Goal: Task Accomplishment & Management: Manage account settings

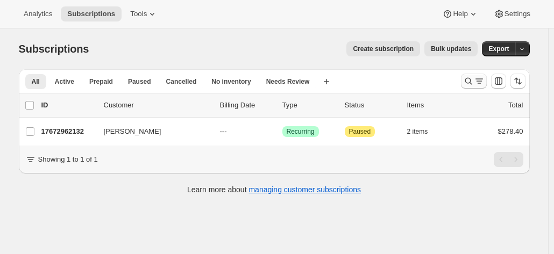
click at [469, 80] on icon "Search and filter results" at bounding box center [468, 81] width 11 height 11
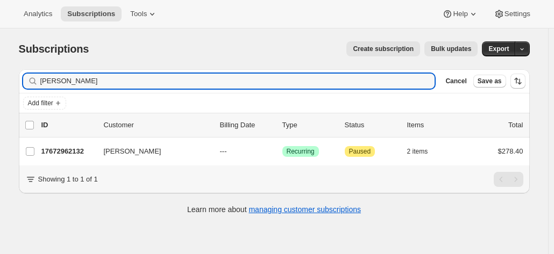
click at [4, 73] on div "Subscriptions. This page is ready Subscriptions Create subscription Bulk update…" at bounding box center [274, 155] width 548 height 254
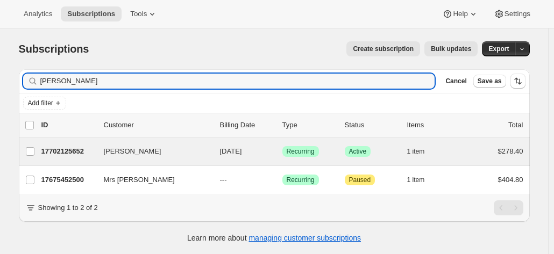
type input "christine lee"
click at [68, 162] on div "Christine Lee 17702125652 Christine Lee 04/07/2026 Success Recurring Success Ac…" at bounding box center [274, 152] width 511 height 28
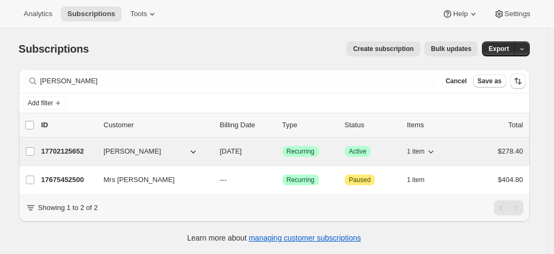
click at [66, 153] on p "17702125652" at bounding box center [68, 151] width 54 height 11
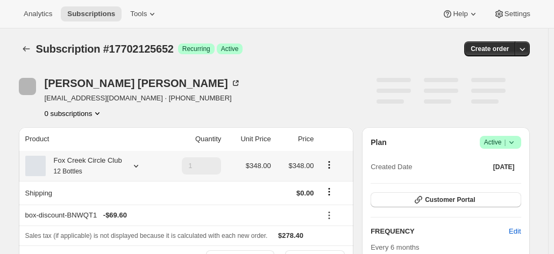
click at [81, 158] on div "Fox Creek Circle Club 12 Bottles" at bounding box center [84, 166] width 76 height 22
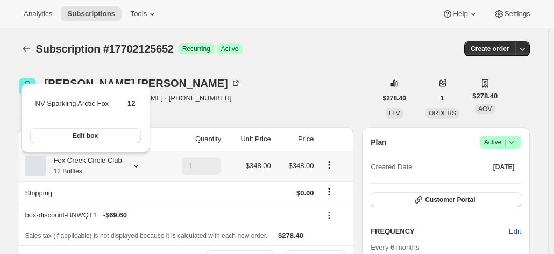
click at [81, 158] on div "Fox Creek Circle Club 12 Bottles" at bounding box center [84, 166] width 76 height 22
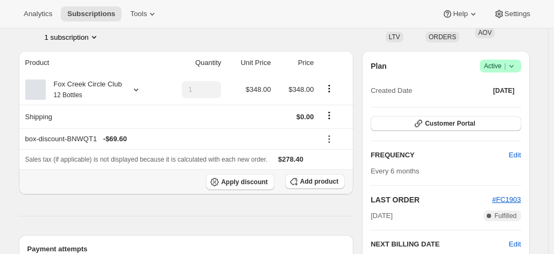
scroll to position [60, 0]
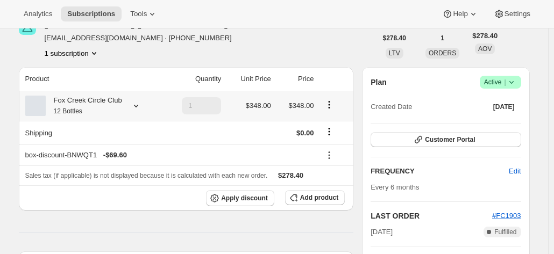
click at [131, 103] on icon at bounding box center [136, 106] width 11 height 11
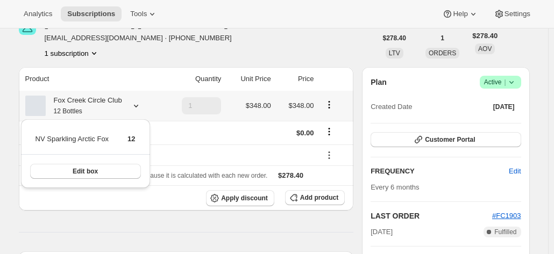
click at [131, 103] on icon at bounding box center [136, 106] width 11 height 11
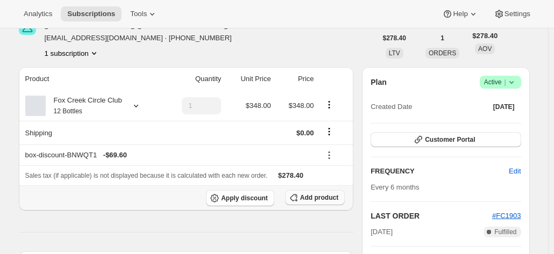
click at [322, 196] on span "Add product" at bounding box center [319, 198] width 38 height 9
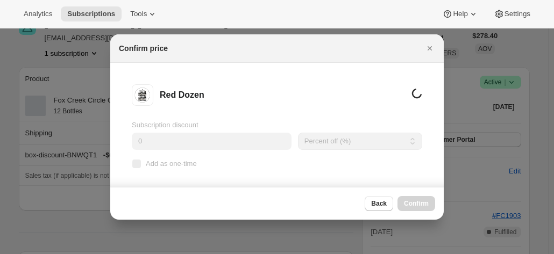
scroll to position [0, 0]
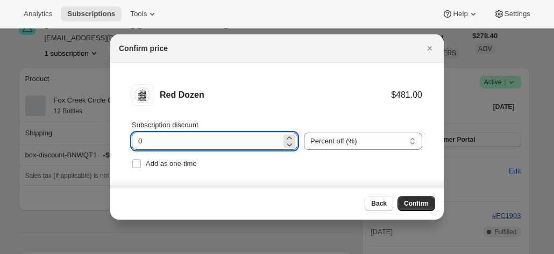
drag, startPoint x: 145, startPoint y: 139, endPoint x: 163, endPoint y: 142, distance: 18.5
click at [144, 139] on input "0" at bounding box center [206, 141] width 149 height 17
drag, startPoint x: 163, startPoint y: 142, endPoint x: 74, endPoint y: 140, distance: 89.3
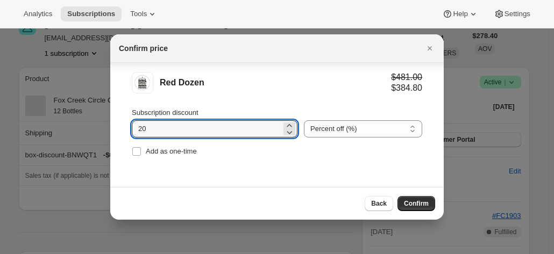
type input "20"
click at [424, 202] on span "Confirm" at bounding box center [416, 203] width 25 height 9
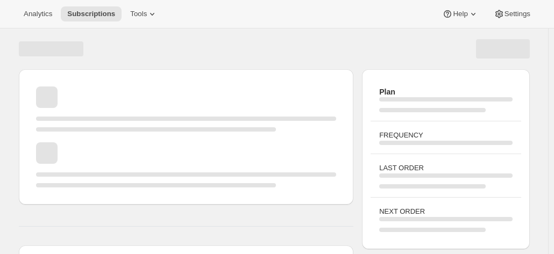
scroll to position [60, 0]
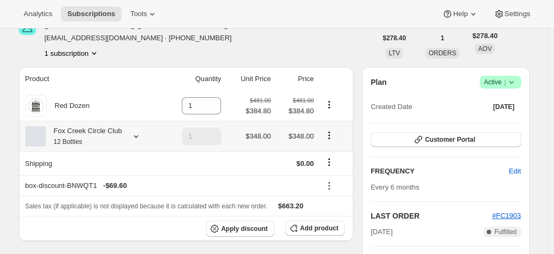
click at [330, 133] on icon "Product actions" at bounding box center [329, 133] width 2 height 2
click at [337, 152] on span "Edit box" at bounding box center [330, 156] width 25 height 8
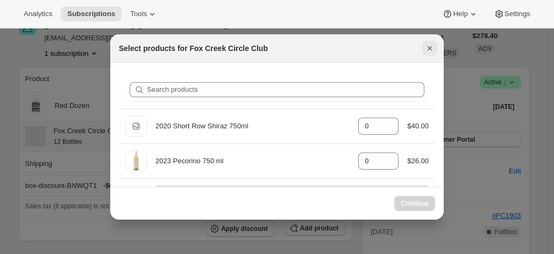
click at [426, 49] on icon "Close" at bounding box center [429, 48] width 11 height 11
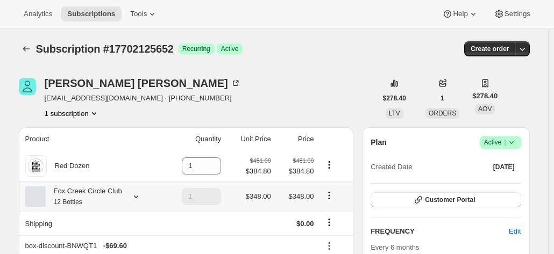
scroll to position [60, 0]
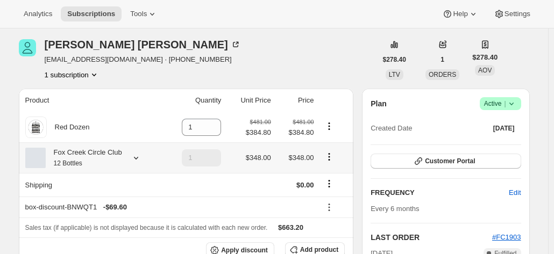
scroll to position [54, 0]
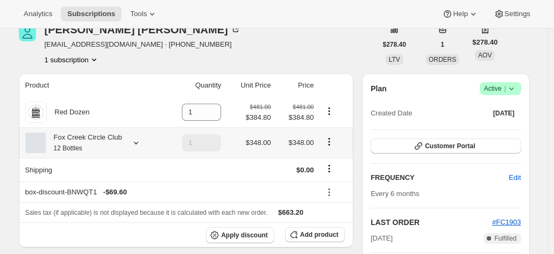
click at [333, 143] on icon "Product actions" at bounding box center [329, 142] width 11 height 11
click at [330, 179] on span "Remove" at bounding box center [331, 181] width 26 height 8
type input "0"
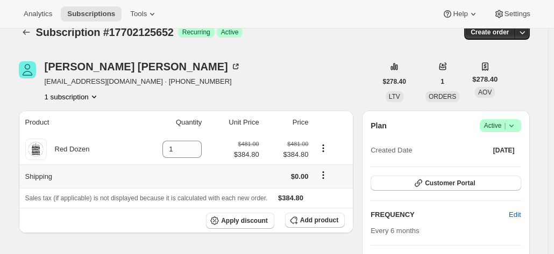
scroll to position [0, 0]
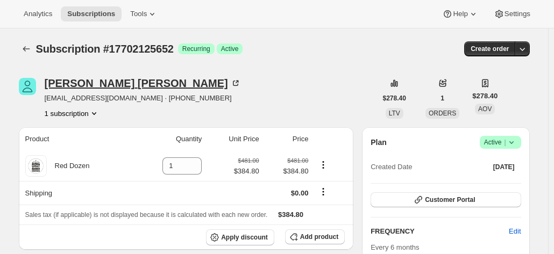
click at [230, 79] on icon at bounding box center [235, 83] width 11 height 11
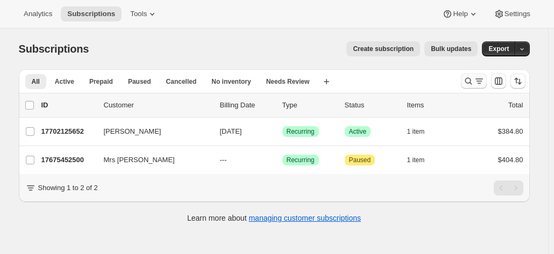
click at [474, 78] on icon "Search and filter results" at bounding box center [468, 81] width 11 height 11
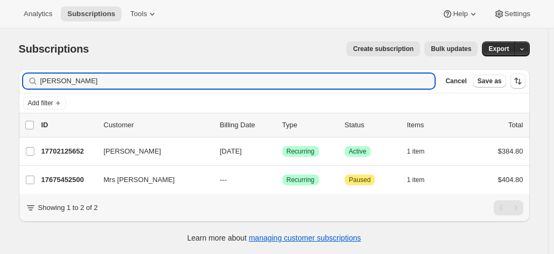
drag, startPoint x: 132, startPoint y: 83, endPoint x: -16, endPoint y: 83, distance: 148.4
click at [0, 83] on html "Analytics Subscriptions Tools Help Settings Skip to content Subscriptions. This…" at bounding box center [277, 127] width 554 height 254
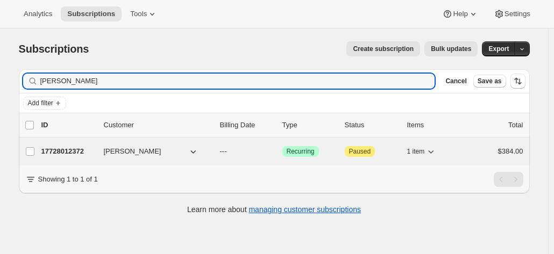
type input "alison perr"
click at [69, 157] on div "17728012372 Alison Perrott --- Success Recurring Attention Paused 1 item $384.00" at bounding box center [282, 151] width 482 height 15
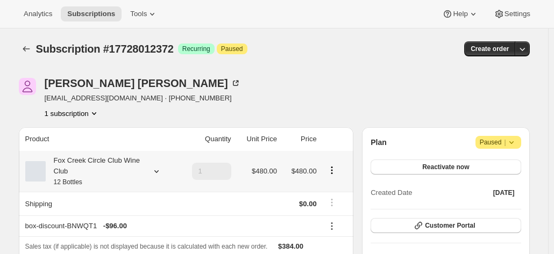
click at [127, 166] on div "Fox Creek Circle Club Wine Club 12 Bottles" at bounding box center [94, 171] width 97 height 32
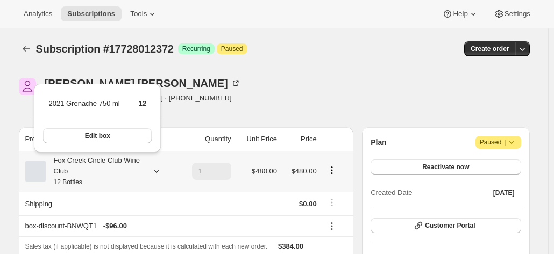
click at [127, 166] on div "Fox Creek Circle Club Wine Club 12 Bottles" at bounding box center [94, 171] width 97 height 32
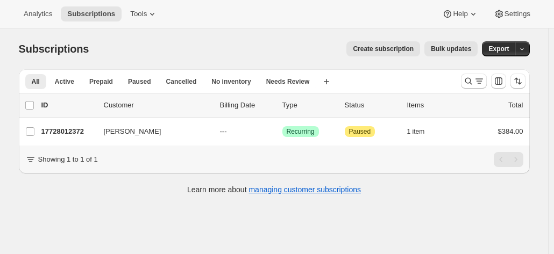
click at [56, 94] on div "list header ID Customer Billing Date Type Status Items Total" at bounding box center [274, 106] width 511 height 24
click at [62, 79] on div "All Active Prepaid Paused Cancelled No inventory Needs Review More views All Ac…" at bounding box center [235, 81] width 433 height 24
click at [62, 76] on button "Active" at bounding box center [64, 81] width 32 height 15
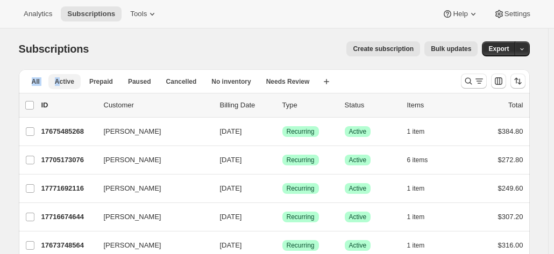
click at [67, 80] on span "Active" at bounding box center [64, 81] width 19 height 9
click at [473, 78] on icon "Search and filter results" at bounding box center [468, 81] width 11 height 11
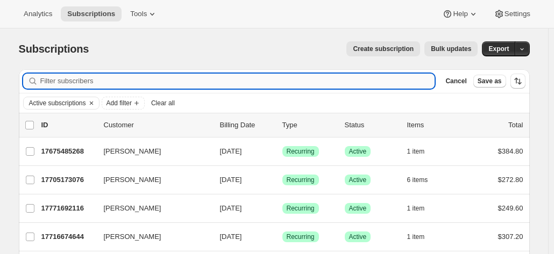
click at [51, 85] on input "Filter subscribers" at bounding box center [237, 81] width 395 height 15
click at [63, 75] on input "Filter subscribers" at bounding box center [237, 81] width 395 height 15
click at [70, 81] on input "Filter subscribers" at bounding box center [237, 81] width 395 height 15
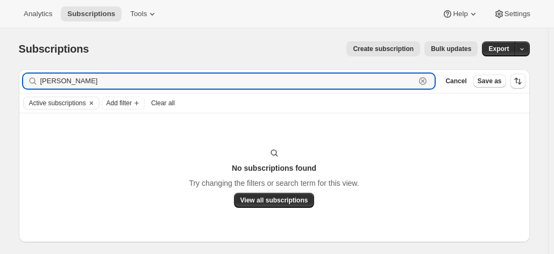
type input "neville"
drag, startPoint x: 69, startPoint y: 75, endPoint x: 32, endPoint y: 78, distance: 36.7
click at [33, 78] on div "neville Clear" at bounding box center [229, 81] width 412 height 15
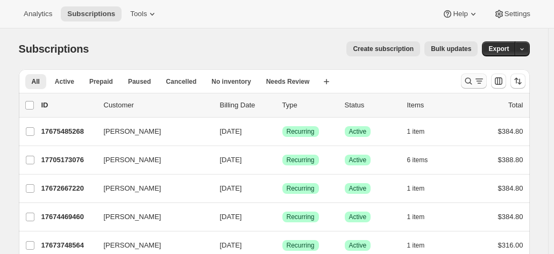
click at [468, 78] on icon "Search and filter results" at bounding box center [468, 81] width 11 height 11
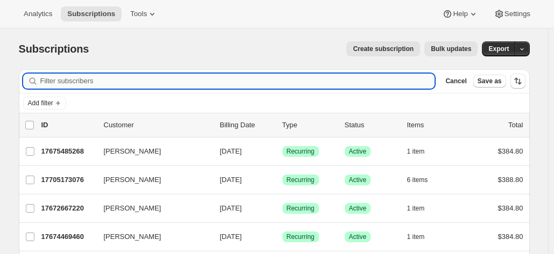
click at [61, 84] on input "Filter subscribers" at bounding box center [237, 81] width 395 height 15
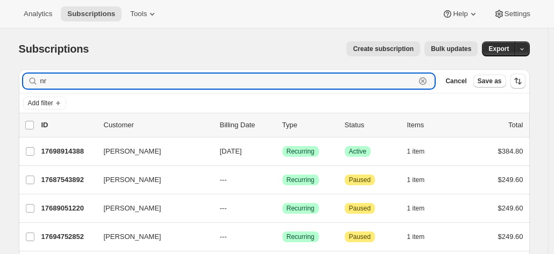
type input "nr"
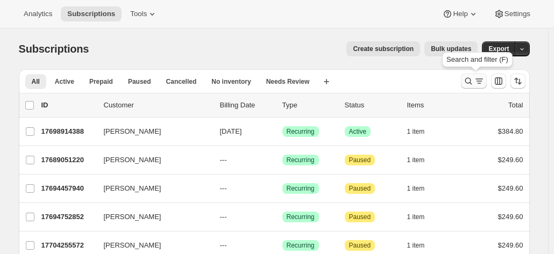
click at [472, 83] on icon "Search and filter results" at bounding box center [468, 81] width 11 height 11
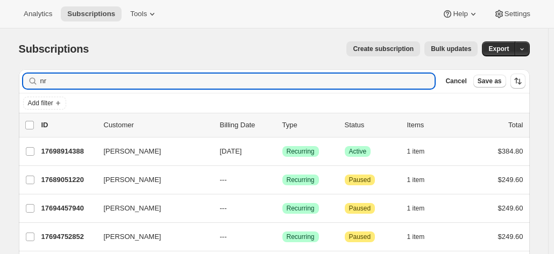
drag, startPoint x: 56, startPoint y: 81, endPoint x: 34, endPoint y: 77, distance: 21.9
click at [35, 77] on div "nr Clear" at bounding box center [229, 81] width 412 height 15
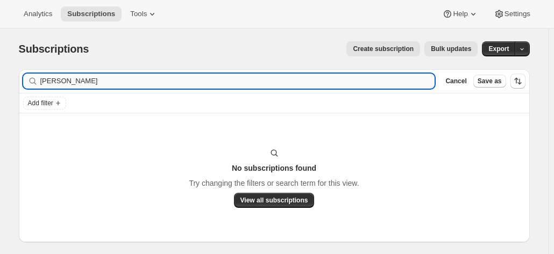
type input "neville de"
drag, startPoint x: 78, startPoint y: 79, endPoint x: -5, endPoint y: 75, distance: 83.4
click at [0, 75] on html "Analytics Subscriptions Tools Help Settings Skip to content Subscriptions. This…" at bounding box center [277, 127] width 554 height 254
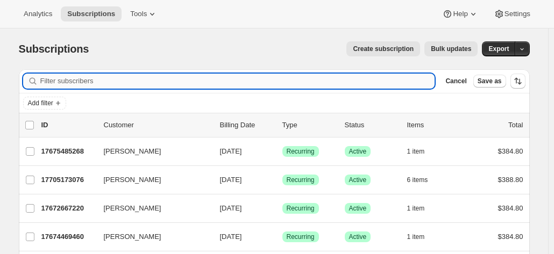
click at [76, 83] on input "Filter subscribers" at bounding box center [237, 81] width 395 height 15
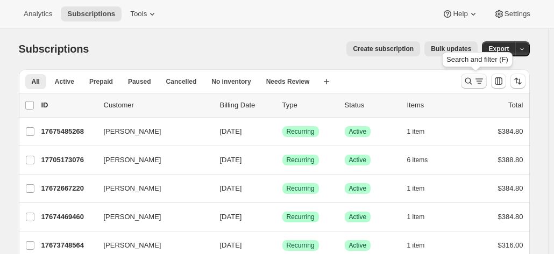
click at [472, 78] on icon "Search and filter results" at bounding box center [468, 81] width 7 height 7
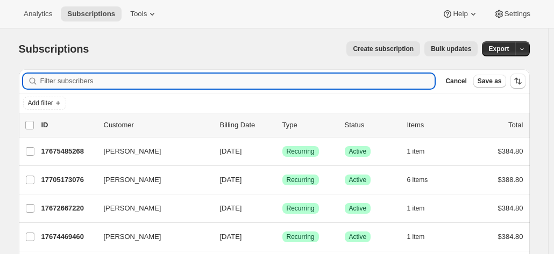
click at [74, 79] on input "Filter subscribers" at bounding box center [237, 81] width 395 height 15
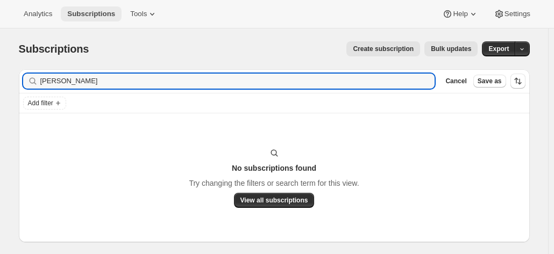
type input "neville deu"
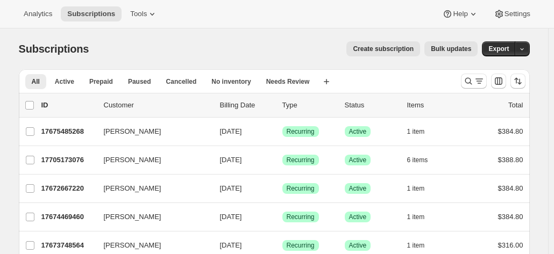
click at [375, 48] on span "Create subscription" at bounding box center [383, 49] width 61 height 9
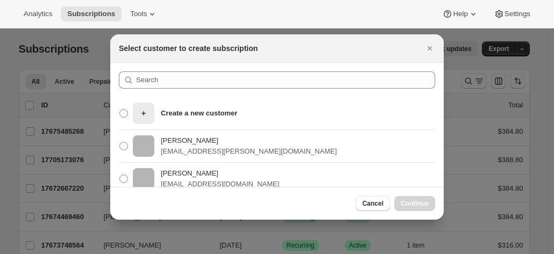
click at [200, 98] on div "Create a new customer" at bounding box center [276, 113] width 333 height 33
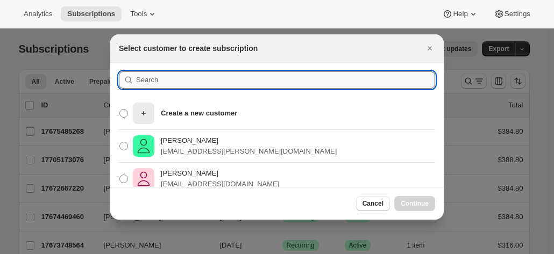
click at [195, 87] on input ":rc:" at bounding box center [285, 80] width 299 height 17
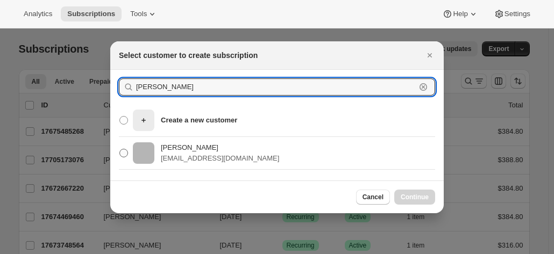
type input "julie lewis"
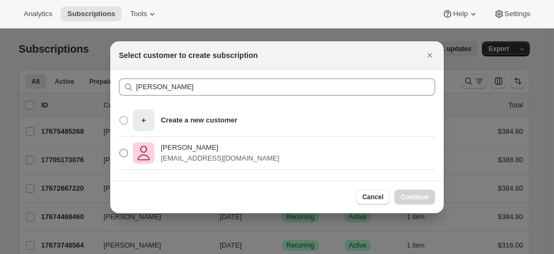
click at [185, 166] on label "Julie Lewis jul259@hotmail.com" at bounding box center [199, 153] width 160 height 26
click at [120, 149] on input "Julie Lewis jul259@hotmail.com" at bounding box center [119, 149] width 1 height 1
radio input "true"
click at [198, 161] on p "jul259@hotmail.com" at bounding box center [220, 158] width 118 height 11
click at [120, 149] on input "Julie Lewis jul259@hotmail.com" at bounding box center [119, 149] width 1 height 1
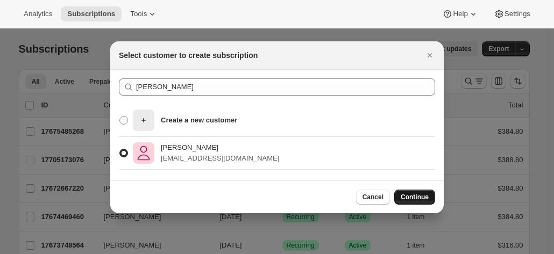
click at [422, 201] on span "Continue" at bounding box center [415, 197] width 28 height 9
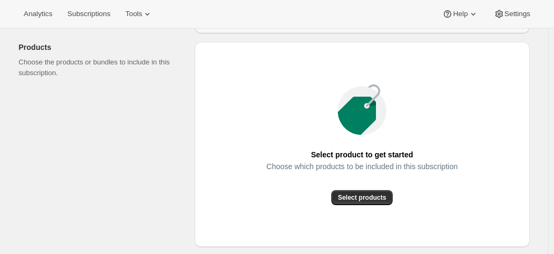
scroll to position [161, 0]
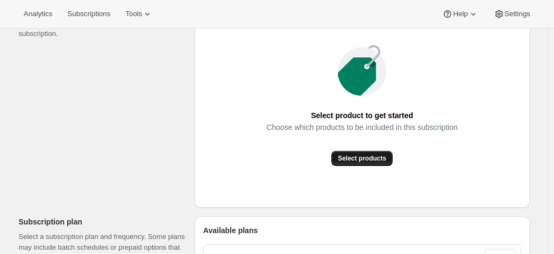
click at [359, 162] on span "Select products" at bounding box center [362, 158] width 48 height 9
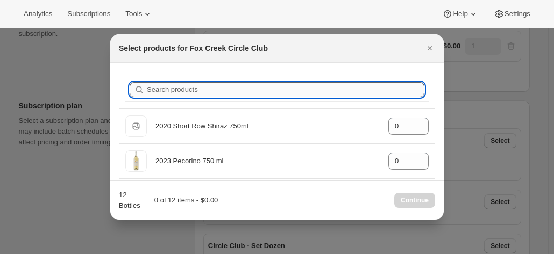
click at [177, 91] on input "Search products" at bounding box center [285, 89] width 277 height 15
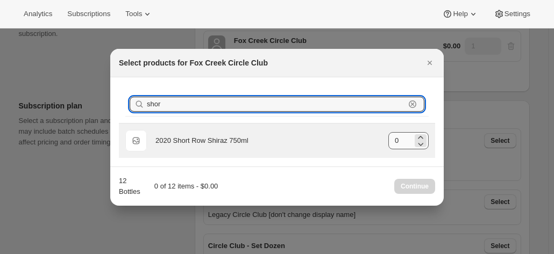
type input "shor"
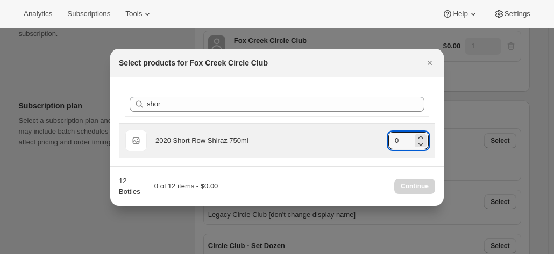
drag, startPoint x: 401, startPoint y: 142, endPoint x: 387, endPoint y: 142, distance: 13.4
click at [389, 142] on input "0" at bounding box center [400, 140] width 24 height 17
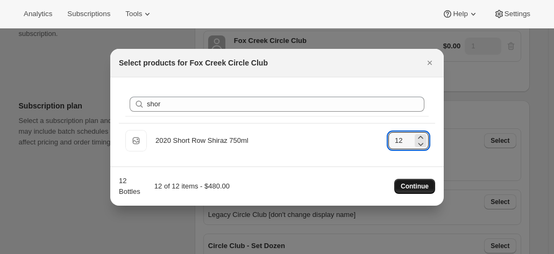
type input "12"
click at [410, 188] on span "Continue" at bounding box center [415, 186] width 28 height 9
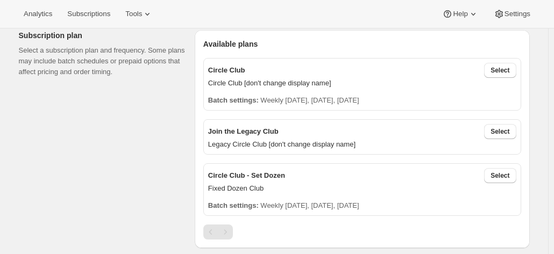
scroll to position [215, 0]
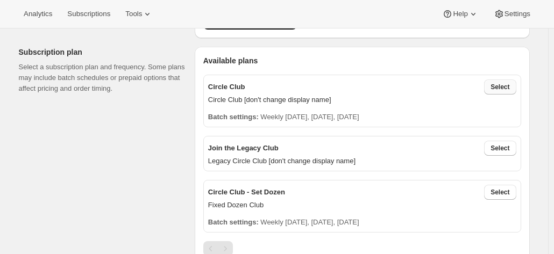
click at [498, 88] on span "Select" at bounding box center [499, 87] width 19 height 9
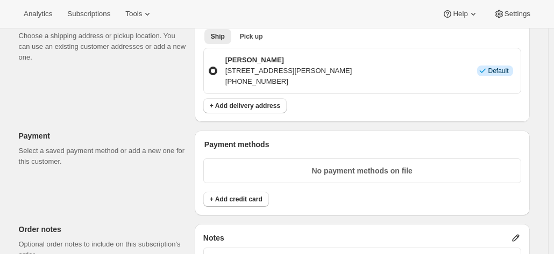
scroll to position [591, 0]
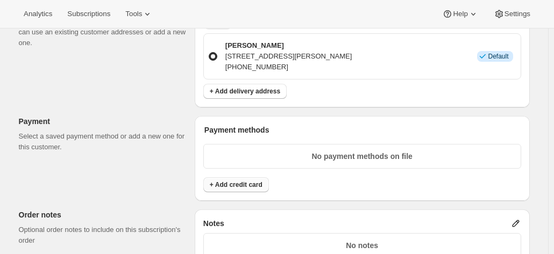
click at [246, 181] on span "+ Add credit card" at bounding box center [236, 185] width 53 height 9
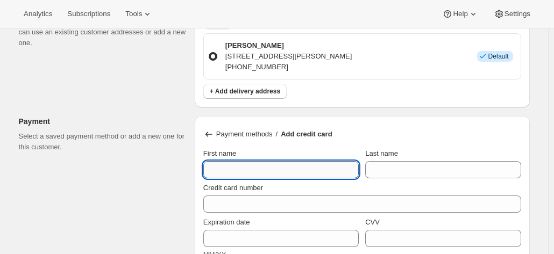
click at [224, 169] on input "First name" at bounding box center [280, 169] width 155 height 17
paste input "Julie Lewis 11 Batten Avenue Melrose Park New South Wales 2114 Australia +61 40…"
drag, startPoint x: 261, startPoint y: 167, endPoint x: 108, endPoint y: 151, distance: 154.1
click at [108, 151] on div "Customer This subscription will be created for the selected customer. Julie Lew…" at bounding box center [269, 110] width 519 height 1264
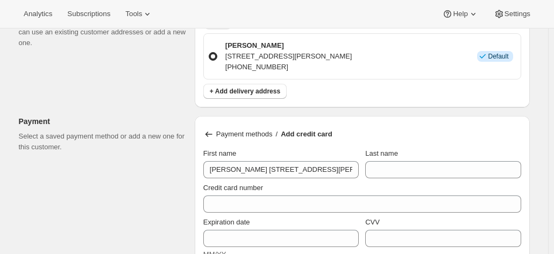
click at [280, 179] on div "Credit card number" at bounding box center [362, 196] width 318 height 34
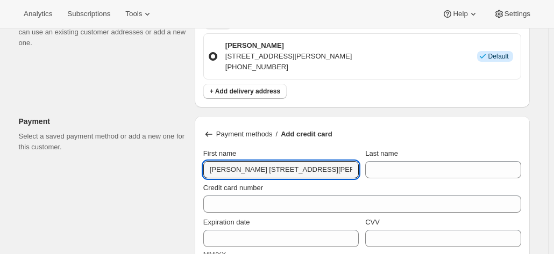
scroll to position [0, 142]
drag, startPoint x: 252, startPoint y: 169, endPoint x: 441, endPoint y: 182, distance: 190.2
click at [441, 182] on div "Payment methods / Add credit card First name Julie Lewis 11 Batten Avenue Melro…" at bounding box center [362, 216] width 335 height 200
type input "Julie Lewis"
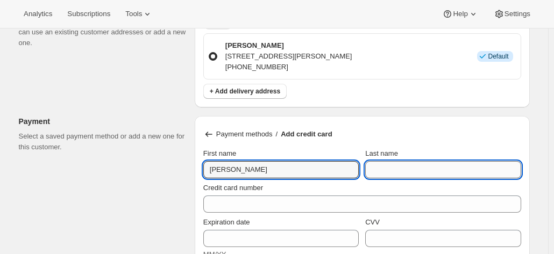
click at [408, 168] on input "Last name" at bounding box center [442, 169] width 155 height 17
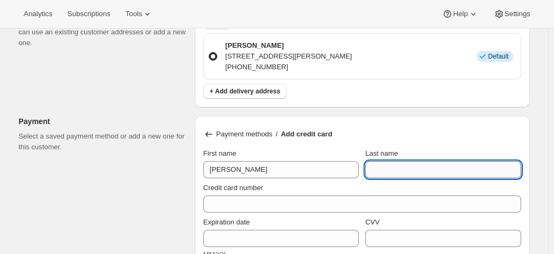
paste input "11 Batten Avenue Melrose Park New South Wales 2114 Australia +61 403 535 958"
drag, startPoint x: 377, startPoint y: 167, endPoint x: 172, endPoint y: 165, distance: 205.4
click at [172, 165] on div "Customer This subscription will be created for the selected customer. Julie Lew…" at bounding box center [269, 110] width 519 height 1264
type input "11 Batten Avenue Melrose Park New South Wales 2114 Australia +61 403 535 958"
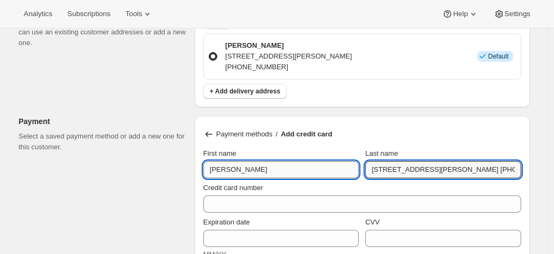
click at [267, 167] on input "Julie Lewis" at bounding box center [280, 169] width 155 height 17
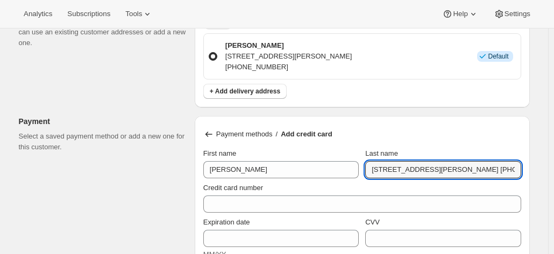
scroll to position [0, 109]
drag, startPoint x: 374, startPoint y: 165, endPoint x: 451, endPoint y: 173, distance: 76.7
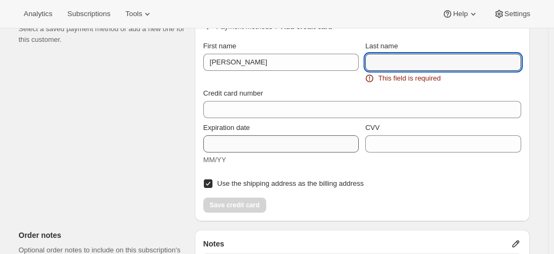
scroll to position [645, 0]
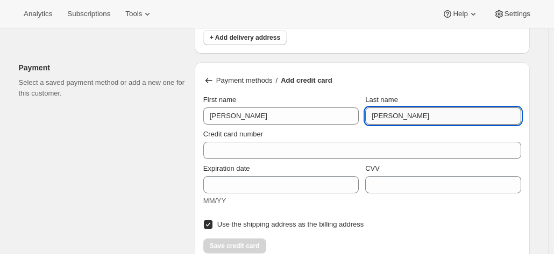
type input "Lewis"
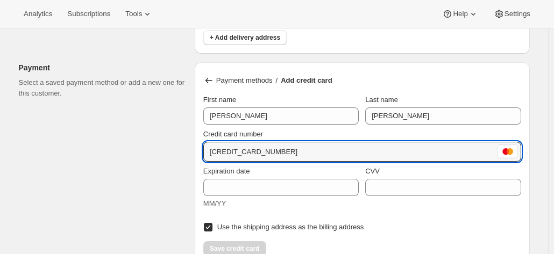
type input "5163 2320 0976 7303"
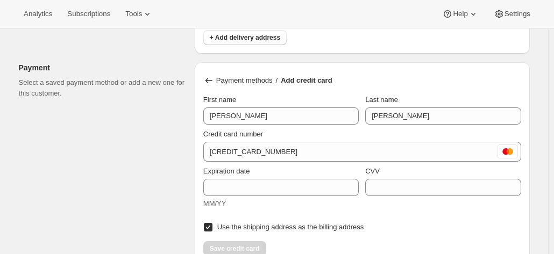
click at [353, 215] on div "Use the shipping address as the billing address" at bounding box center [362, 224] width 318 height 22
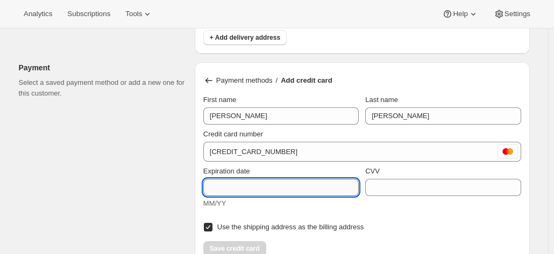
click at [268, 188] on input "Expiration date" at bounding box center [280, 187] width 155 height 17
type input "10/28"
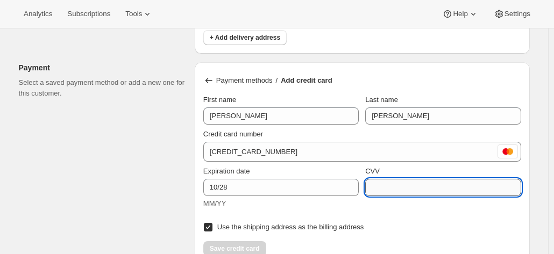
click at [384, 183] on input "CVV" at bounding box center [442, 187] width 155 height 17
type input "460"
click at [320, 203] on div "MM/YY" at bounding box center [280, 203] width 155 height 11
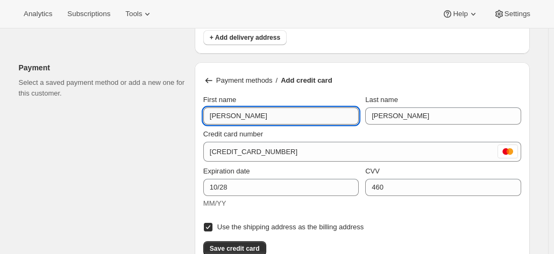
click at [264, 108] on input "Julie Lewis" at bounding box center [280, 116] width 155 height 17
type input "Julie"
click at [328, 91] on div "First name Julie Last name Lewis" at bounding box center [362, 107] width 318 height 34
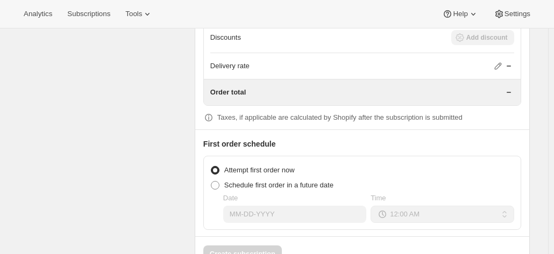
scroll to position [1075, 0]
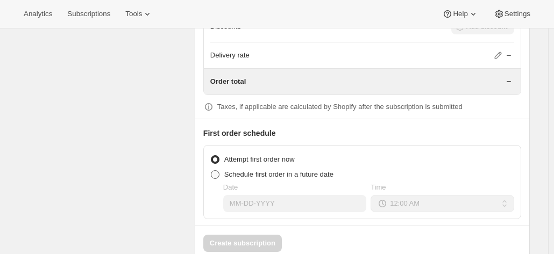
click at [220, 172] on span at bounding box center [215, 175] width 10 height 10
click at [211, 171] on input "Schedule first order in a future date" at bounding box center [211, 170] width 1 height 1
radio input "true"
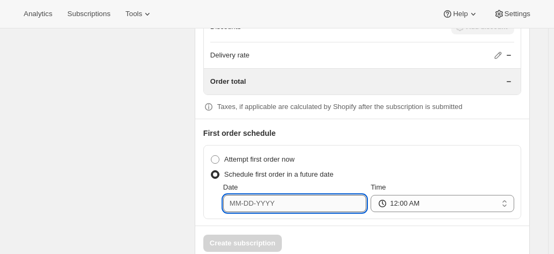
click at [242, 198] on input "Date" at bounding box center [294, 203] width 143 height 17
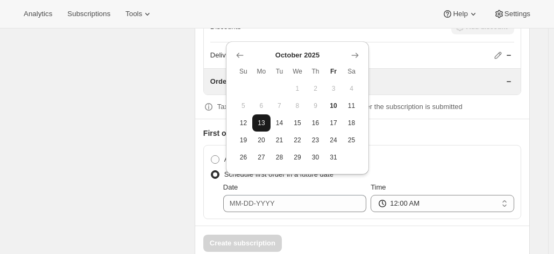
click at [262, 126] on span "13" at bounding box center [261, 123] width 10 height 9
type input "10-13-2025"
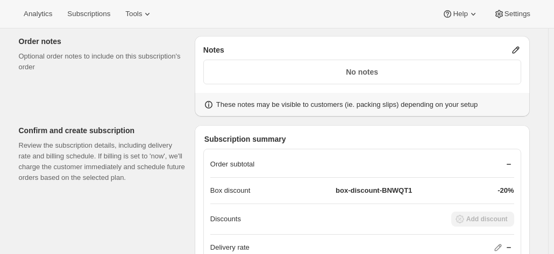
scroll to position [806, 0]
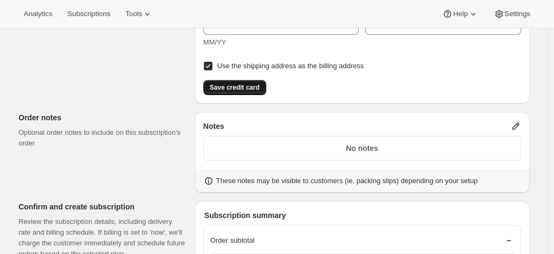
click at [241, 90] on button "Save credit card" at bounding box center [234, 87] width 63 height 15
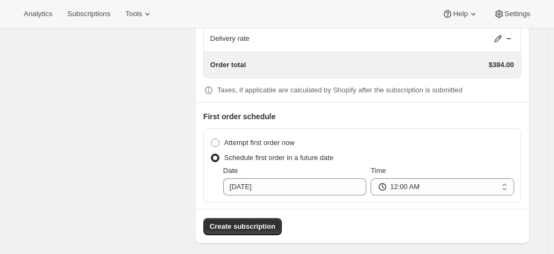
scroll to position [984, 0]
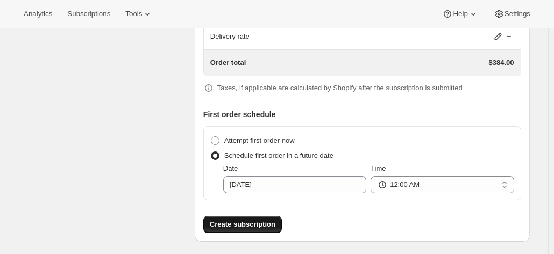
click at [235, 220] on span "Create subscription" at bounding box center [243, 224] width 66 height 11
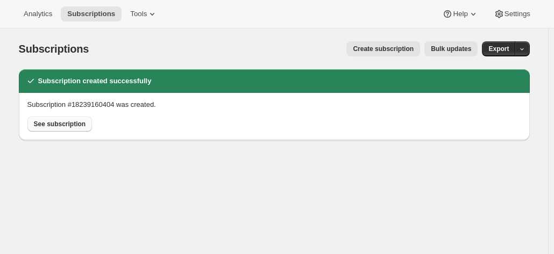
click at [71, 126] on span "See subscription" at bounding box center [60, 124] width 52 height 9
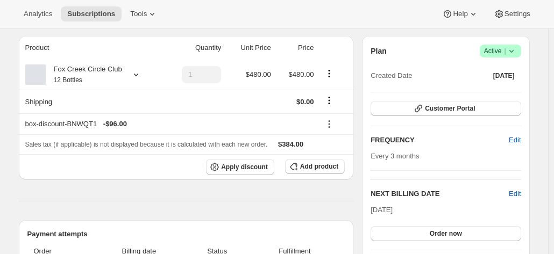
scroll to position [108, 0]
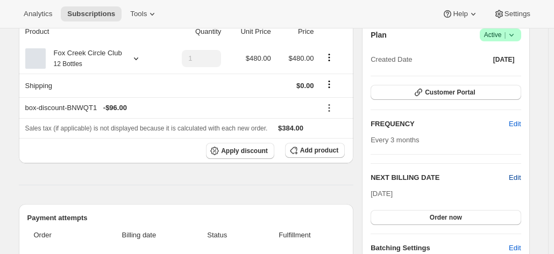
click at [511, 178] on span "Edit" at bounding box center [515, 178] width 12 height 11
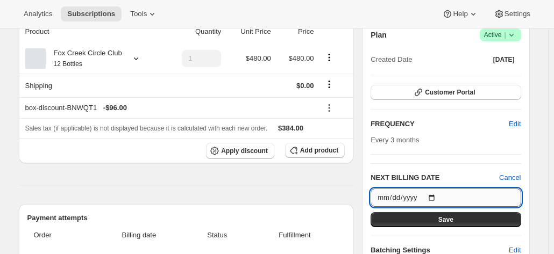
click at [433, 197] on input "2025-10-13" at bounding box center [445, 198] width 150 height 18
type input "2025-10-14"
click at [436, 197] on input "2025-10-14" at bounding box center [445, 198] width 150 height 18
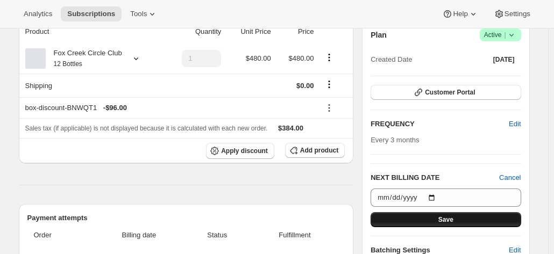
click at [420, 212] on button "Save" at bounding box center [445, 219] width 150 height 15
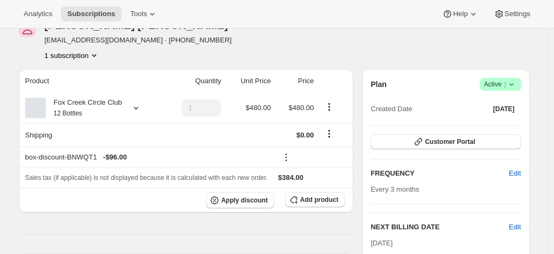
scroll to position [215, 0]
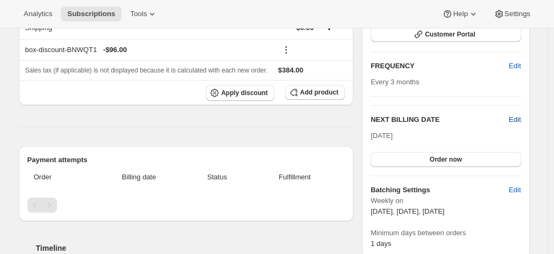
click at [513, 118] on span "Edit" at bounding box center [515, 120] width 12 height 11
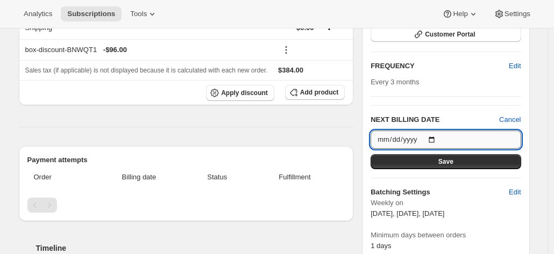
click at [436, 140] on input "2025-10-14" at bounding box center [445, 140] width 150 height 18
type input "2025-10-13"
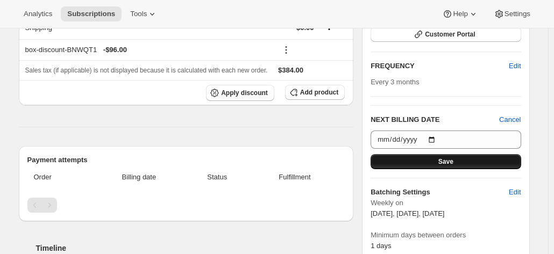
click at [423, 158] on button "Save" at bounding box center [445, 161] width 150 height 15
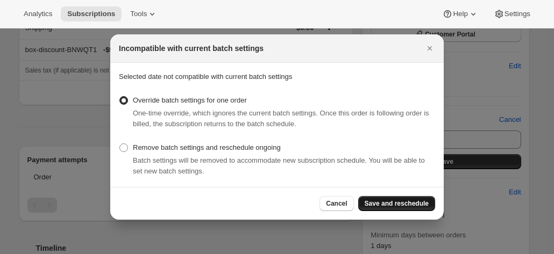
click at [389, 199] on button "Save and reschedule" at bounding box center [396, 203] width 77 height 15
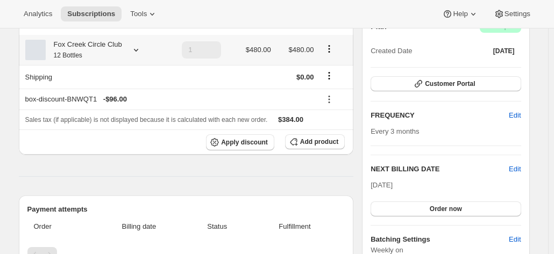
click at [109, 51] on div "Fox Creek Circle Club 12 Bottles" at bounding box center [84, 50] width 76 height 22
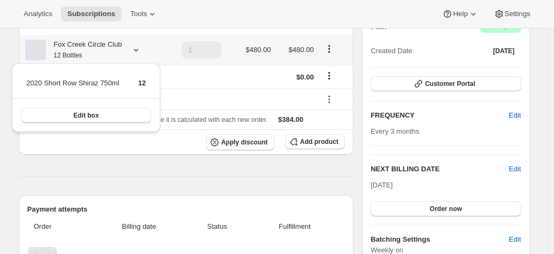
click at [109, 51] on div "Fox Creek Circle Club 12 Bottles" at bounding box center [84, 50] width 76 height 22
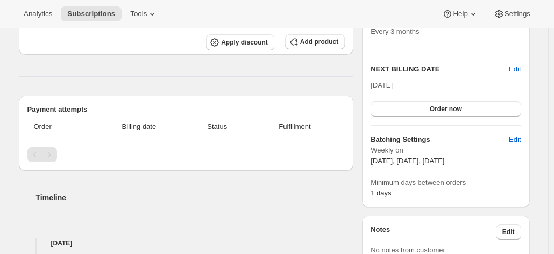
scroll to position [0, 0]
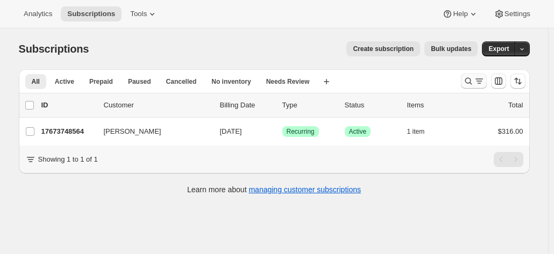
click at [468, 81] on icon "Search and filter results" at bounding box center [468, 81] width 11 height 11
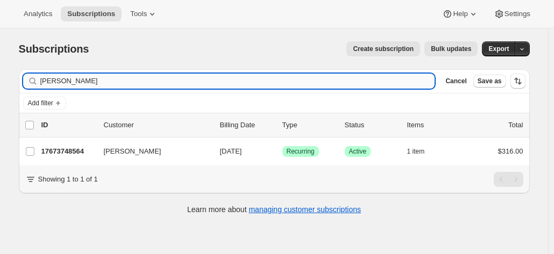
click at [197, 88] on input "michael fardy" at bounding box center [237, 81] width 395 height 15
drag, startPoint x: 173, startPoint y: 76, endPoint x: -16, endPoint y: 78, distance: 189.3
click at [0, 78] on html "Analytics Subscriptions Tools Help Settings Skip to content Subscriptions. This…" at bounding box center [277, 127] width 554 height 254
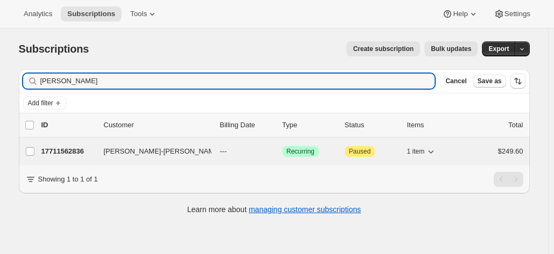
type input "lee-ann"
click at [59, 148] on p "17711562836" at bounding box center [68, 151] width 54 height 11
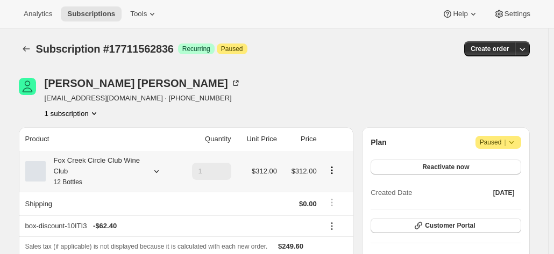
click at [95, 167] on div "Fox Creek Circle Club Wine Club 12 Bottles" at bounding box center [94, 171] width 97 height 32
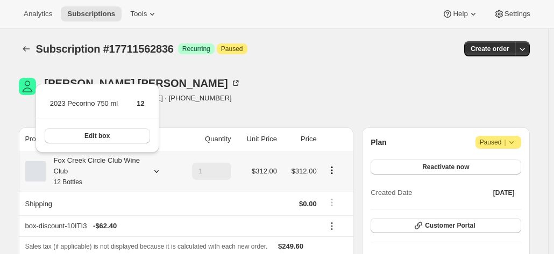
click at [95, 167] on div "Fox Creek Circle Club Wine Club 12 Bottles" at bounding box center [94, 171] width 97 height 32
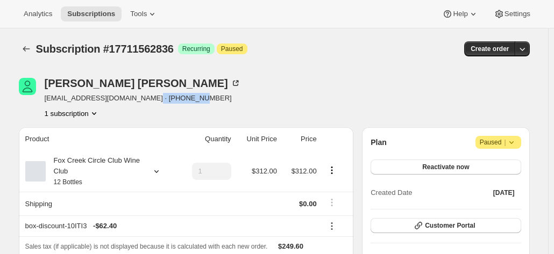
drag, startPoint x: 196, startPoint y: 98, endPoint x: 143, endPoint y: 96, distance: 52.7
click at [143, 96] on div "Lee-Ann Atkinson leeannatkinson1@gmail.com · +61438007616 1 subscription" at bounding box center [198, 98] width 358 height 41
copy span "+61438007616"
click at [252, 82] on div "Lee-Ann Atkinson leeannatkinson1@gmail.com · +61438007616 1 subscription" at bounding box center [198, 98] width 358 height 41
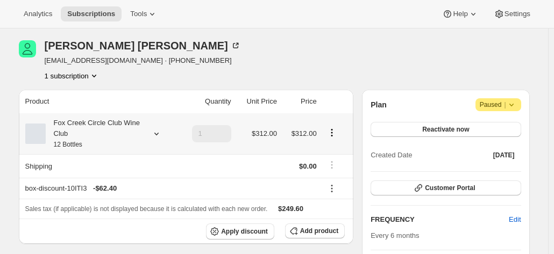
scroll to position [54, 0]
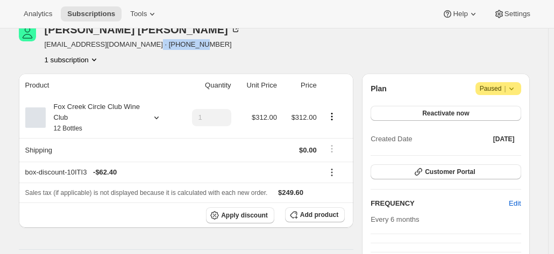
drag, startPoint x: 197, startPoint y: 50, endPoint x: 141, endPoint y: 48, distance: 55.4
click at [141, 48] on div "Lee-Ann Atkinson leeannatkinson1@gmail.com · +61438007616 1 subscription" at bounding box center [198, 44] width 358 height 41
copy span "+61438007616"
click at [160, 119] on icon at bounding box center [156, 117] width 11 height 11
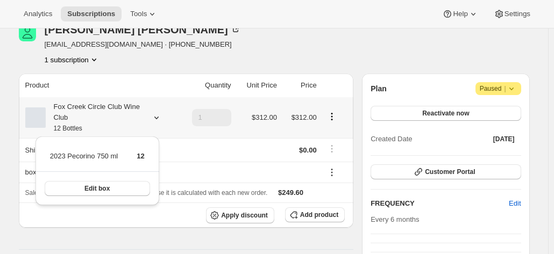
click at [160, 119] on icon at bounding box center [156, 117] width 11 height 11
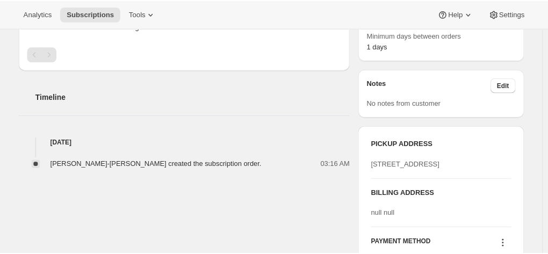
scroll to position [323, 0]
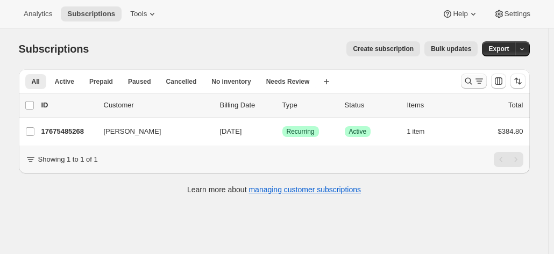
click at [471, 81] on icon "Search and filter results" at bounding box center [468, 81] width 11 height 11
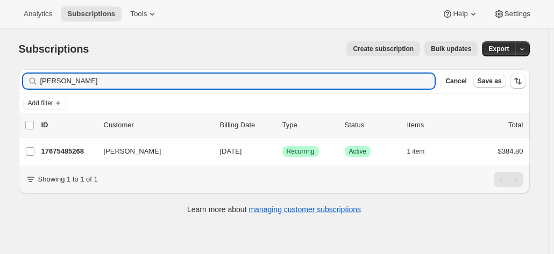
drag, startPoint x: 96, startPoint y: 82, endPoint x: 11, endPoint y: 69, distance: 85.4
click at [11, 69] on div "Subscriptions. This page is ready Subscriptions Create subscription Bulk update…" at bounding box center [274, 126] width 537 height 197
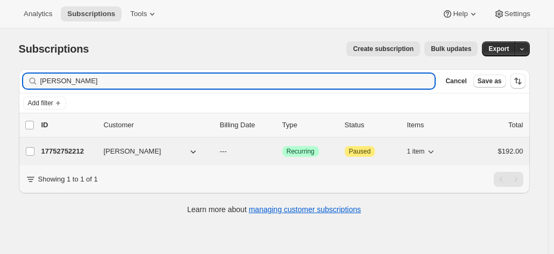
type input "[PERSON_NAME]"
click at [70, 146] on p "17752752212" at bounding box center [68, 151] width 54 height 11
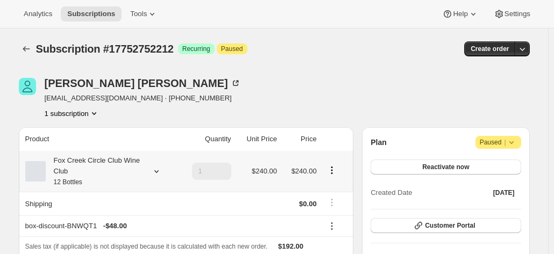
click at [93, 161] on div "Fox Creek Circle Club Wine Club 12 Bottles" at bounding box center [94, 171] width 97 height 32
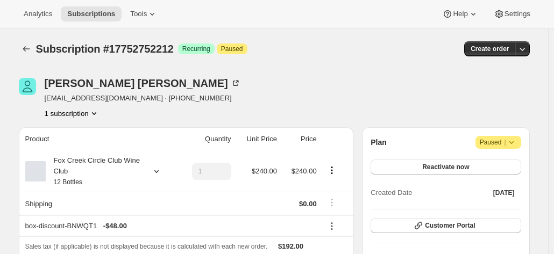
click at [102, 110] on div "1 subscription" at bounding box center [143, 113] width 196 height 11
click at [235, 81] on icon at bounding box center [236, 82] width 3 height 3
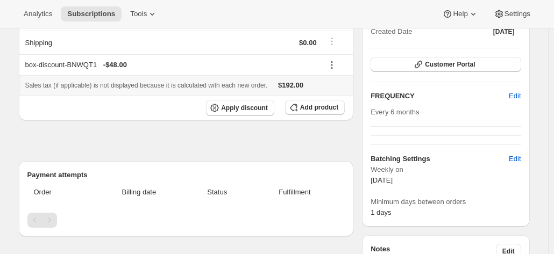
scroll to position [54, 0]
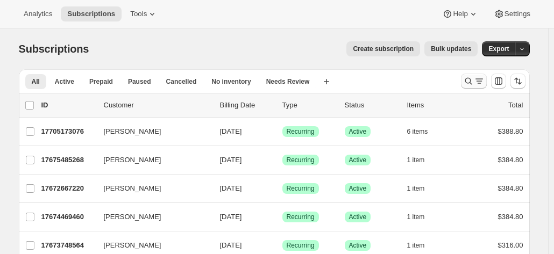
click at [473, 82] on icon "Search and filter results" at bounding box center [468, 81] width 11 height 11
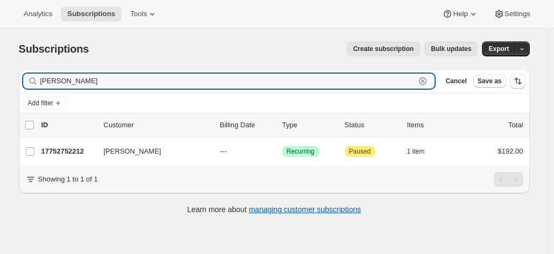
type input "[PERSON_NAME]"
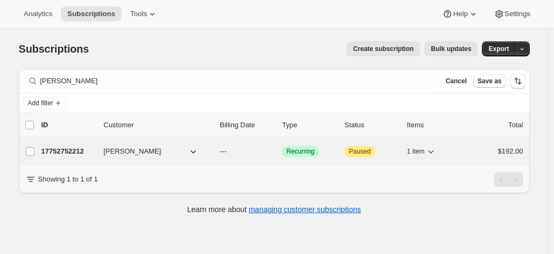
click at [61, 151] on p "17752752212" at bounding box center [68, 151] width 54 height 11
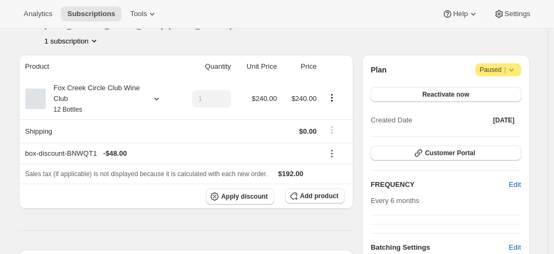
scroll to position [108, 0]
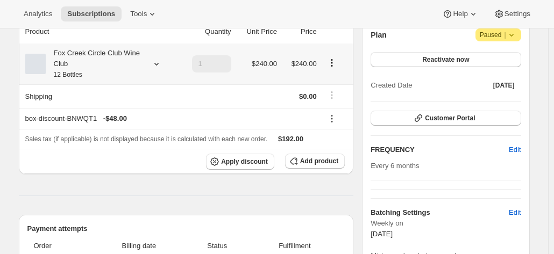
click at [142, 55] on div "Fox Creek Circle Club Wine Club 12 Bottles" at bounding box center [94, 64] width 97 height 32
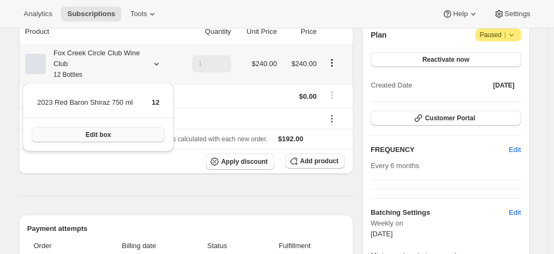
click at [137, 133] on button "Edit box" at bounding box center [98, 134] width 133 height 15
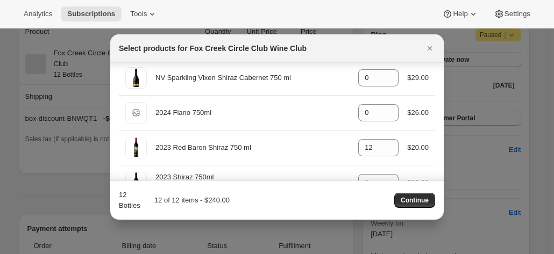
scroll to position [484, 0]
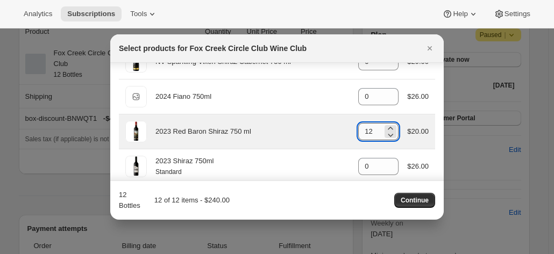
drag, startPoint x: 369, startPoint y: 130, endPoint x: 358, endPoint y: 129, distance: 11.3
click at [358, 129] on input "12" at bounding box center [370, 131] width 24 height 17
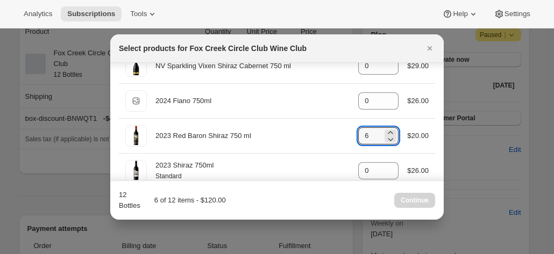
scroll to position [490, 0]
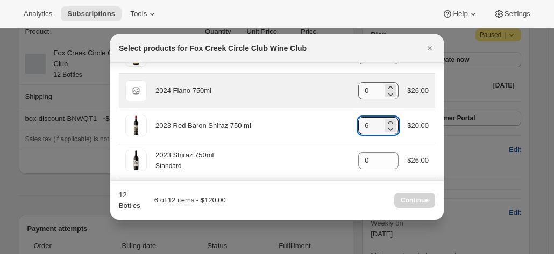
type input "6"
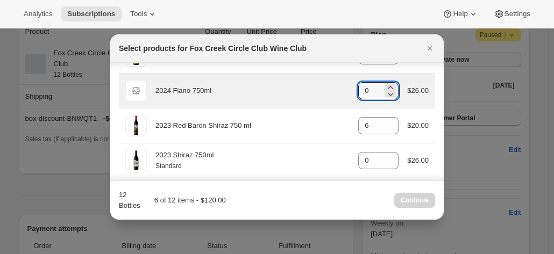
drag, startPoint x: 366, startPoint y: 90, endPoint x: 330, endPoint y: 89, distance: 36.6
click at [330, 89] on div "Default Title 2024 Fiano 750ml gid://shopify/ProductVariant/42034303664212 0 $2…" at bounding box center [276, 91] width 303 height 22
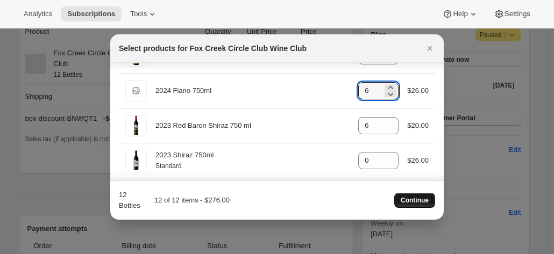
type input "6"
click at [416, 198] on span "Continue" at bounding box center [415, 200] width 28 height 9
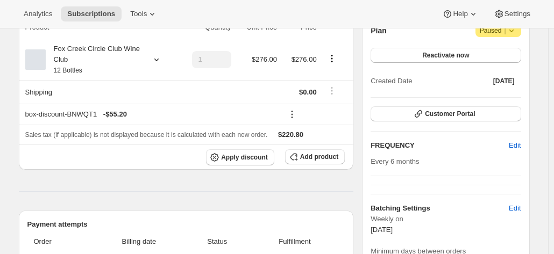
scroll to position [54, 0]
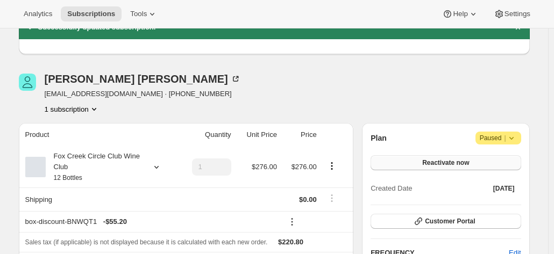
click at [422, 160] on button "Reactivate now" at bounding box center [445, 162] width 150 height 15
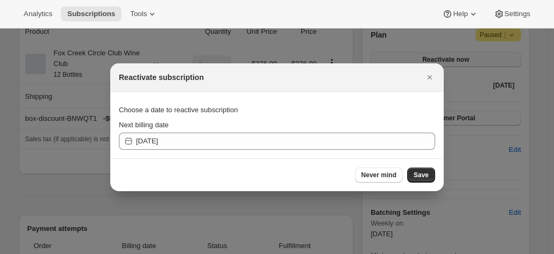
scroll to position [0, 0]
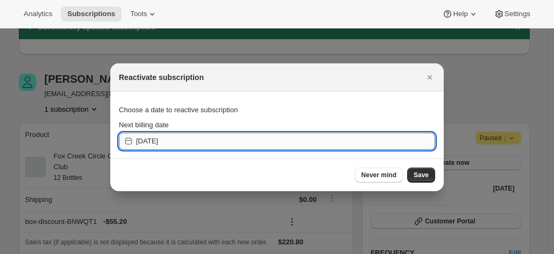
click at [208, 137] on input "2025-10-11" at bounding box center [285, 141] width 299 height 17
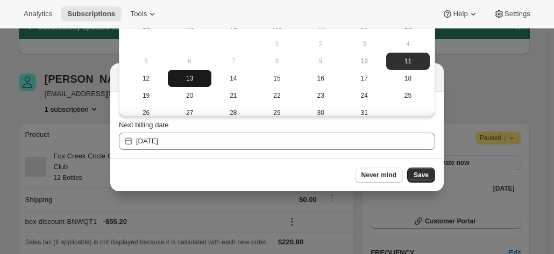
click at [181, 80] on span "13" at bounding box center [189, 78] width 35 height 9
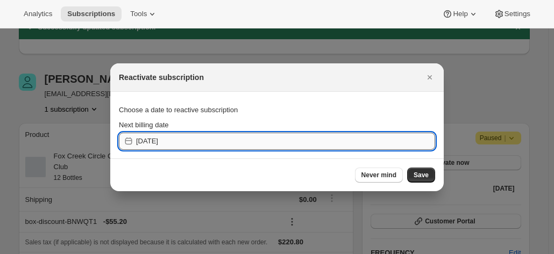
click at [174, 140] on input "2025-10-12" at bounding box center [285, 141] width 299 height 17
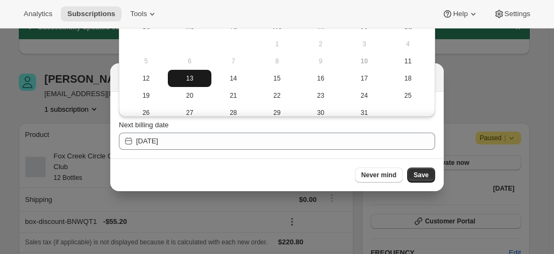
click at [192, 80] on span "13" at bounding box center [189, 78] width 35 height 9
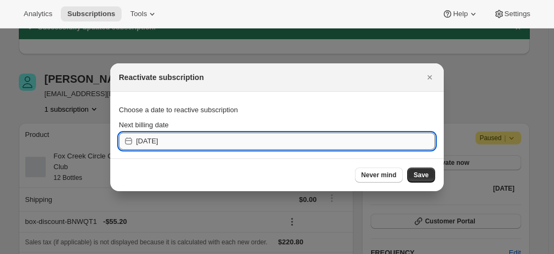
click at [195, 135] on input "2025-10-12" at bounding box center [285, 141] width 299 height 17
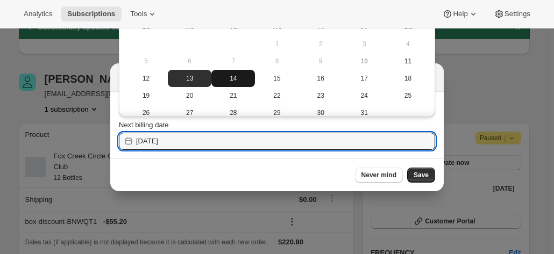
click at [219, 80] on span "14" at bounding box center [233, 78] width 35 height 9
type input "2025-10-13"
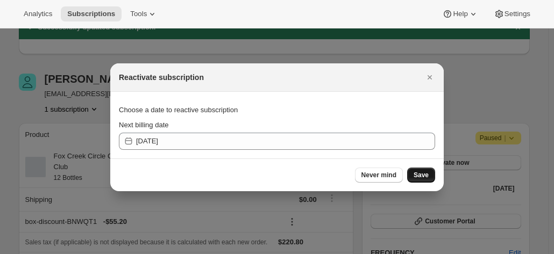
click at [420, 173] on span "Save" at bounding box center [420, 175] width 15 height 9
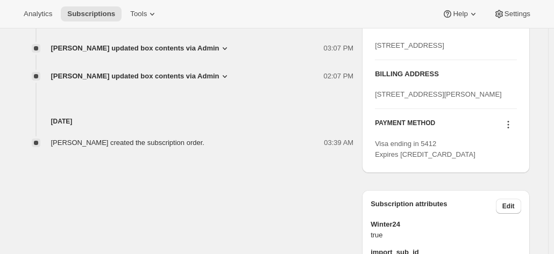
scroll to position [591, 0]
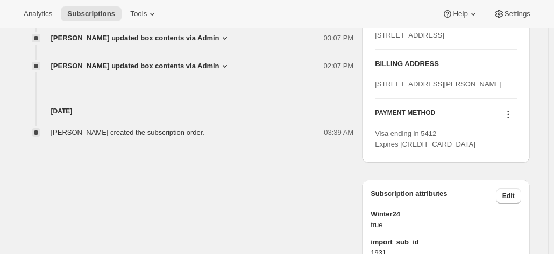
click at [508, 120] on icon at bounding box center [508, 114] width 11 height 11
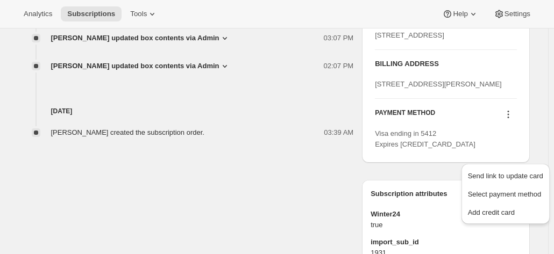
click at [482, 90] on div "[STREET_ADDRESS][PERSON_NAME]" at bounding box center [445, 84] width 141 height 11
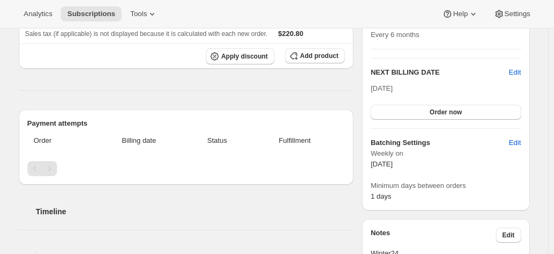
scroll to position [215, 0]
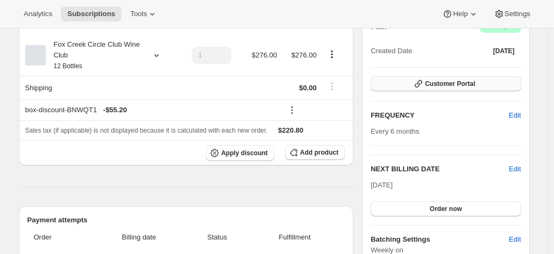
click at [428, 88] on button "Customer Portal" at bounding box center [445, 83] width 150 height 15
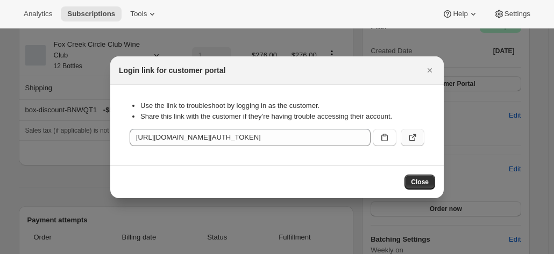
click at [416, 135] on icon ":rl2:" at bounding box center [414, 136] width 4 height 4
drag, startPoint x: 431, startPoint y: 74, endPoint x: 396, endPoint y: 69, distance: 35.7
click at [428, 72] on icon "Close" at bounding box center [429, 70] width 11 height 11
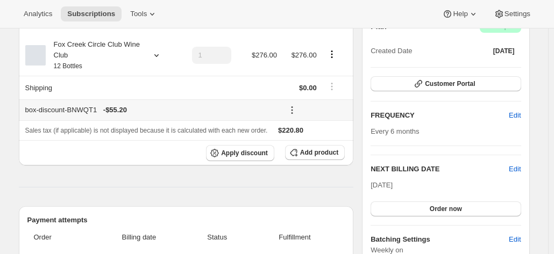
scroll to position [269, 0]
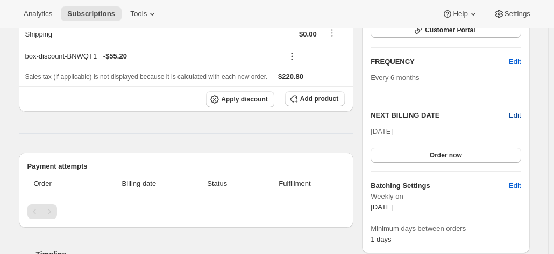
click at [520, 110] on span "Edit" at bounding box center [515, 115] width 12 height 11
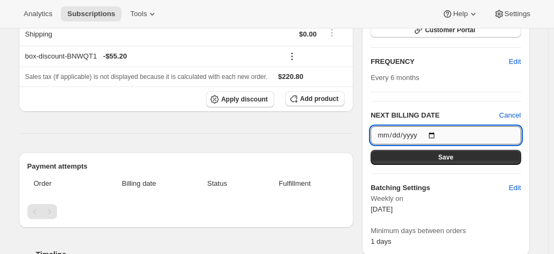
click at [445, 132] on input "2025-10-14" at bounding box center [445, 135] width 150 height 18
click at [432, 132] on input "2025-10-14" at bounding box center [445, 135] width 150 height 18
type input "2025-10-13"
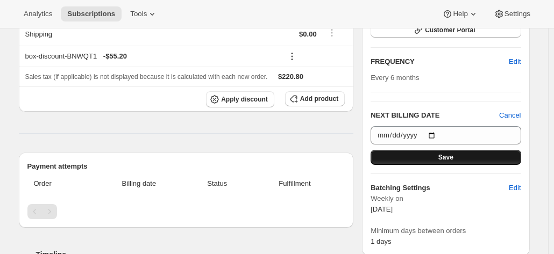
click at [424, 160] on button "Save" at bounding box center [445, 157] width 150 height 15
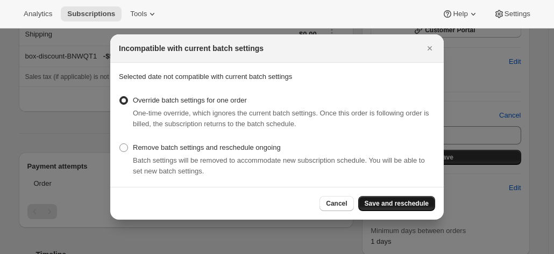
click at [427, 201] on span "Save and reschedule" at bounding box center [397, 203] width 64 height 9
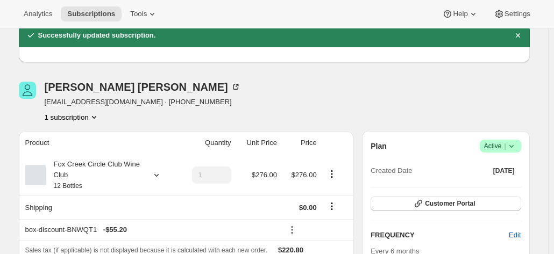
scroll to position [161, 0]
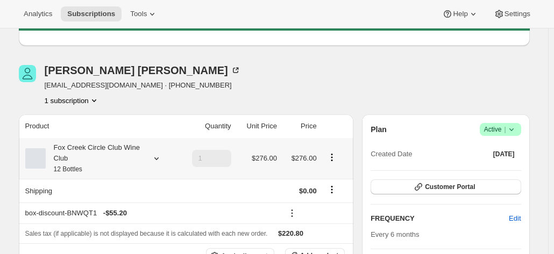
click at [137, 165] on div "Fox Creek Circle Club Wine Club 12 Bottles" at bounding box center [94, 158] width 97 height 32
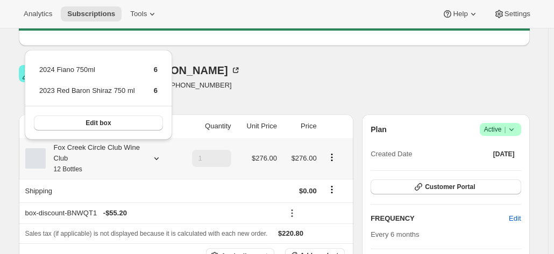
click at [137, 165] on div "Fox Creek Circle Club Wine Club 12 Bottles" at bounding box center [94, 158] width 97 height 32
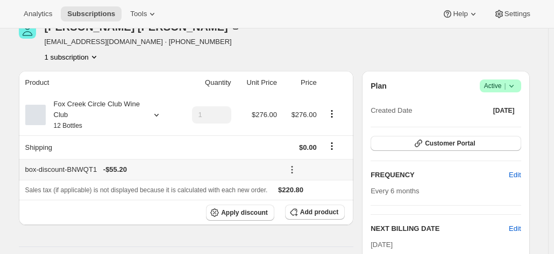
scroll to position [215, 0]
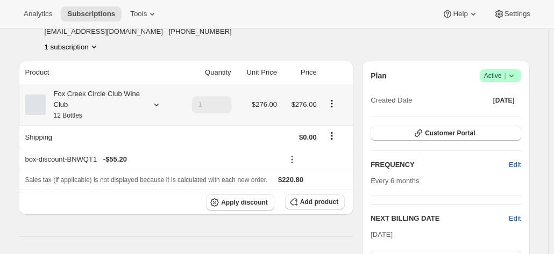
click at [168, 119] on div "Fox Creek Circle Club Wine Club 12 Bottles" at bounding box center [99, 105] width 149 height 32
click at [145, 108] on div "Fox Creek Circle Club Wine Club 12 Bottles" at bounding box center [99, 105] width 149 height 32
click at [161, 104] on icon at bounding box center [156, 104] width 11 height 11
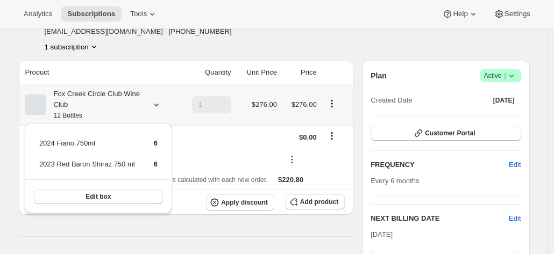
click at [157, 103] on icon at bounding box center [156, 104] width 11 height 11
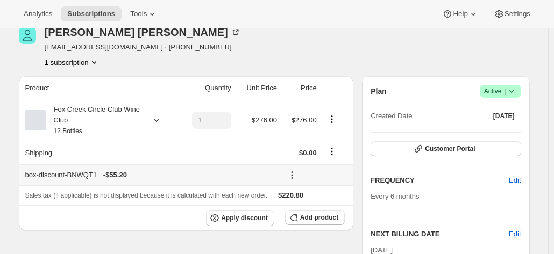
scroll to position [0, 0]
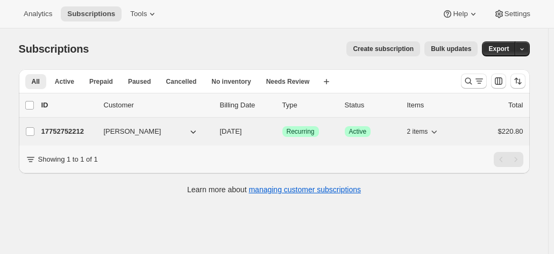
click at [67, 130] on p "17752752212" at bounding box center [68, 131] width 54 height 11
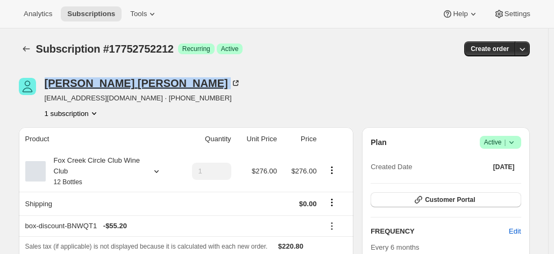
drag, startPoint x: 142, startPoint y: 84, endPoint x: 48, endPoint y: 89, distance: 93.7
click at [48, 89] on div "Claire Miran-Khan" at bounding box center [143, 83] width 196 height 11
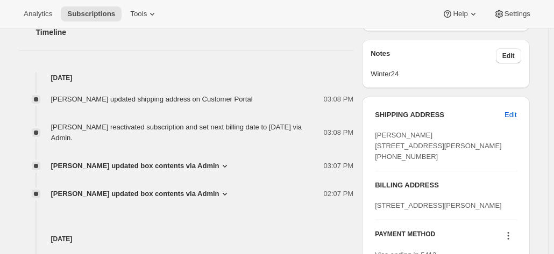
scroll to position [430, 0]
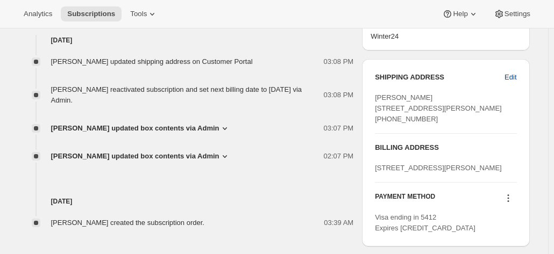
click at [514, 74] on span "Edit" at bounding box center [510, 77] width 12 height 11
select select "VIC"
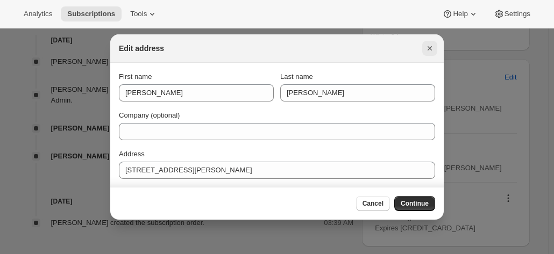
click at [435, 49] on button "Close" at bounding box center [429, 48] width 15 height 15
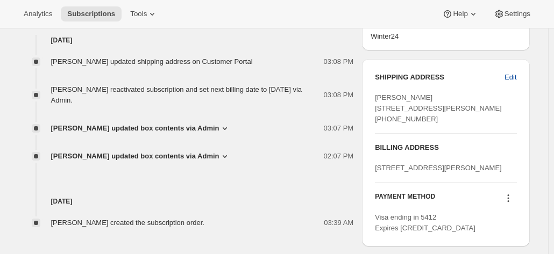
click at [508, 77] on span "Edit" at bounding box center [510, 77] width 12 height 11
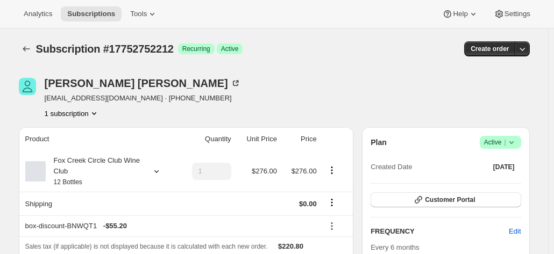
select select "VIC"
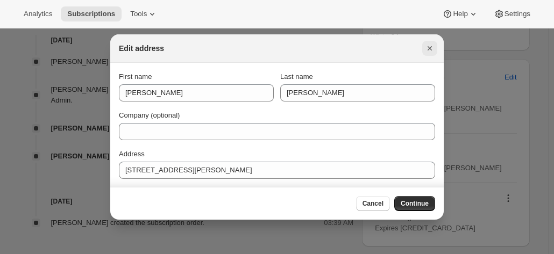
click at [433, 49] on icon "Close" at bounding box center [429, 48] width 11 height 11
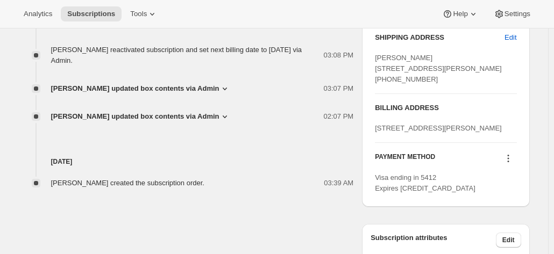
scroll to position [484, 0]
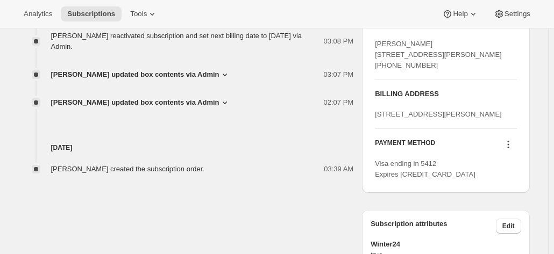
drag, startPoint x: 431, startPoint y: 87, endPoint x: 376, endPoint y: 44, distance: 69.7
click at [376, 44] on div "SHIPPING ADDRESS Edit Claire Miran-Khan unit 3/6 McHaffie Drive Cowes VIC, 3922…" at bounding box center [445, 99] width 167 height 188
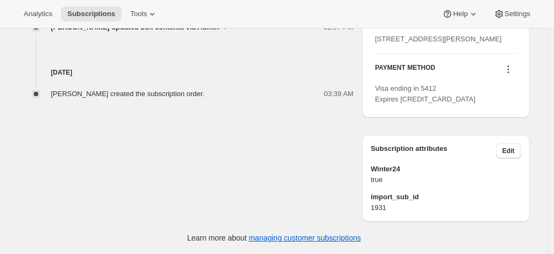
scroll to position [481, 0]
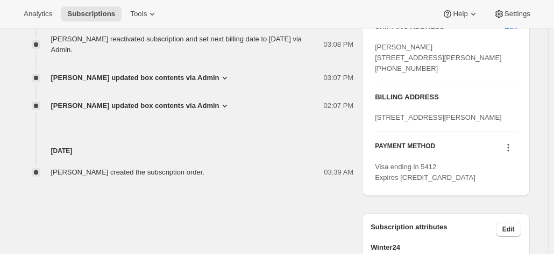
click at [411, 122] on span "1 Elliott Road UPWEY null 3158" at bounding box center [438, 117] width 127 height 8
click at [409, 73] on span "Claire Miran-Khan unit 3/6 McHaffie Drive Cowes VIC, 3922 Australia +61409546914" at bounding box center [438, 58] width 127 height 30
drag, startPoint x: 428, startPoint y: 87, endPoint x: 399, endPoint y: 56, distance: 41.8
click at [374, 47] on div "SHIPPING ADDRESS Edit Claire Miran-Khan unit 3/6 McHaffie Drive Cowes VIC, 3922…" at bounding box center [445, 103] width 167 height 188
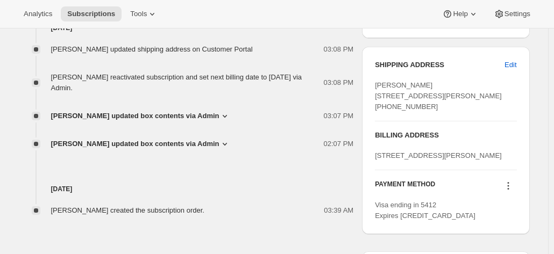
scroll to position [427, 0]
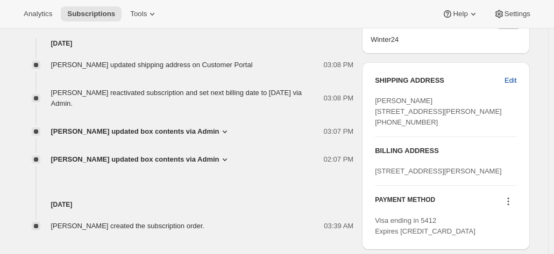
click at [509, 82] on span "Edit" at bounding box center [510, 80] width 12 height 11
select select "VIC"
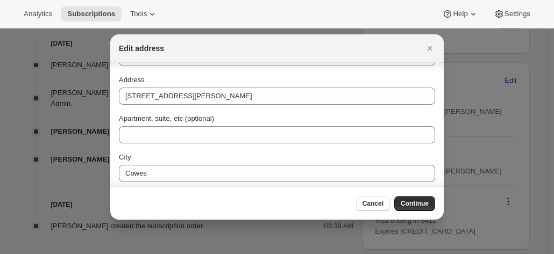
scroll to position [155, 0]
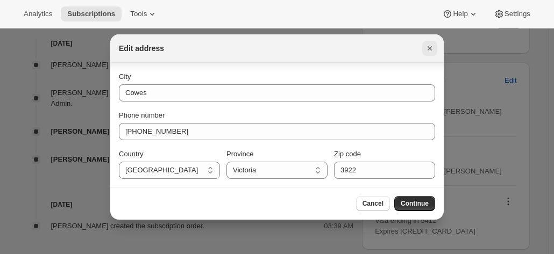
click at [433, 46] on icon "Close" at bounding box center [429, 48] width 11 height 11
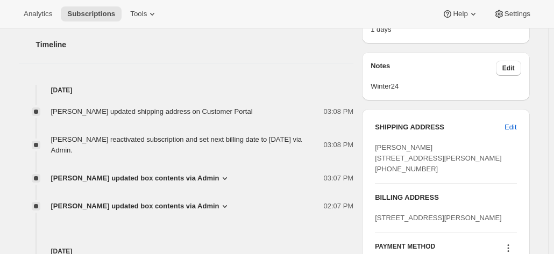
scroll to position [319, 0]
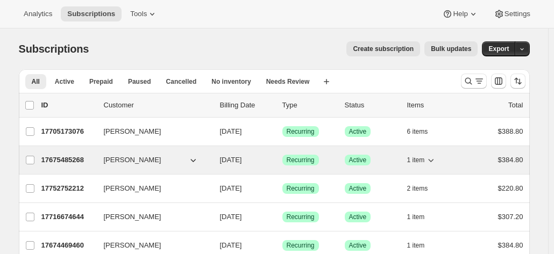
click at [65, 155] on p "17675485268" at bounding box center [68, 160] width 54 height 11
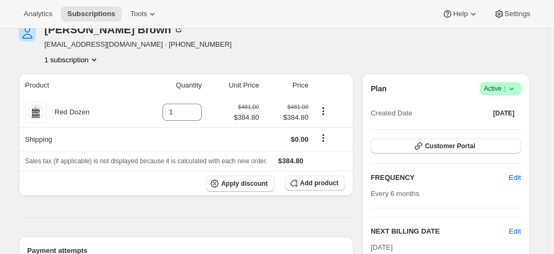
scroll to position [161, 0]
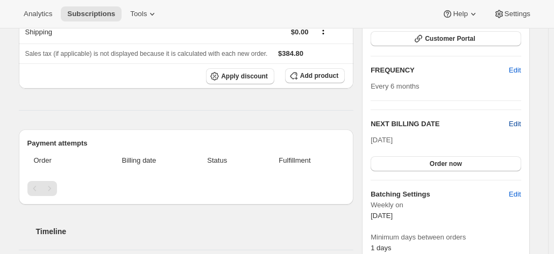
drag, startPoint x: 520, startPoint y: 120, endPoint x: 512, endPoint y: 119, distance: 8.7
click at [520, 120] on span "Edit" at bounding box center [515, 124] width 12 height 11
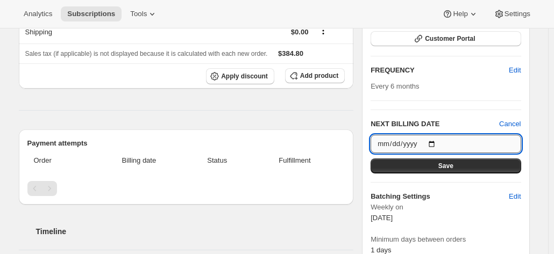
click at [435, 141] on input "[DATE]" at bounding box center [445, 144] width 150 height 18
type input "[DATE]"
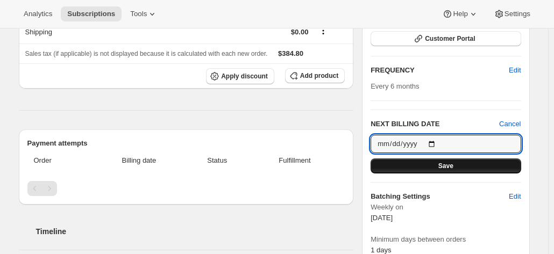
click at [432, 165] on button "Save" at bounding box center [445, 166] width 150 height 15
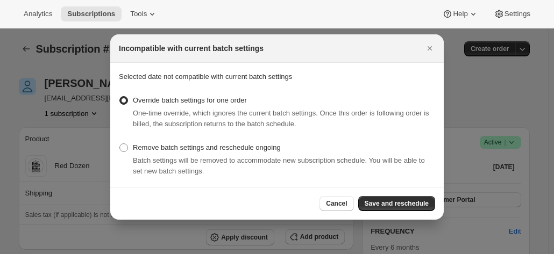
scroll to position [0, 0]
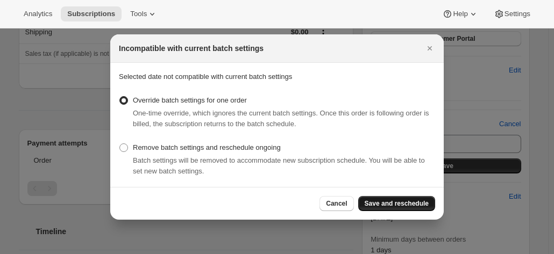
click at [397, 202] on span "Save and reschedule" at bounding box center [397, 203] width 64 height 9
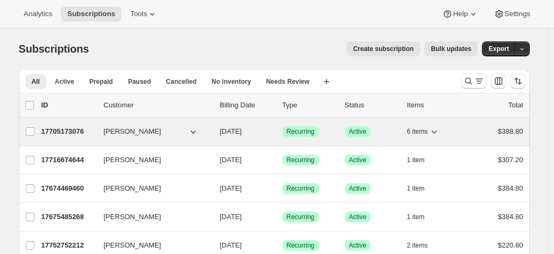
click at [59, 129] on p "17705173076" at bounding box center [68, 131] width 54 height 11
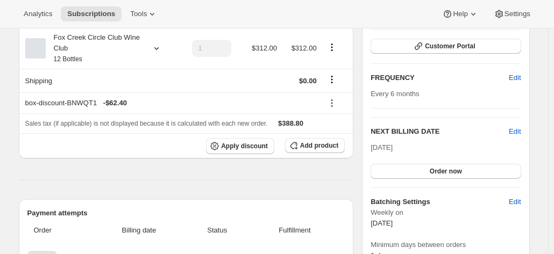
scroll to position [186, 0]
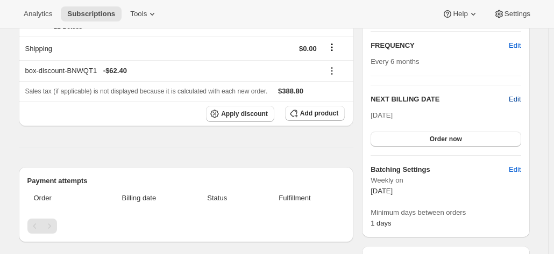
click at [515, 95] on span "Edit" at bounding box center [515, 99] width 12 height 11
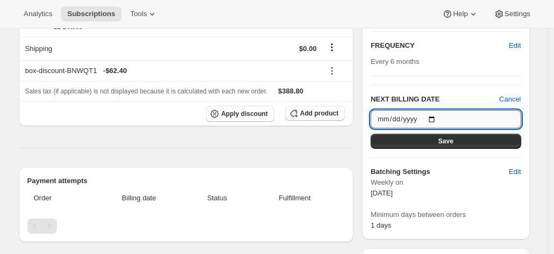
click at [410, 116] on input "[DATE]" at bounding box center [445, 119] width 150 height 18
click at [437, 116] on input "[DATE]" at bounding box center [445, 119] width 150 height 18
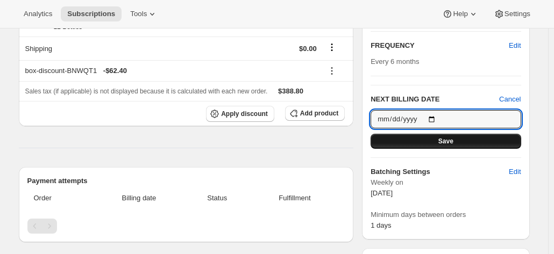
type input "[DATE]"
click at [427, 142] on button "Save" at bounding box center [445, 141] width 150 height 15
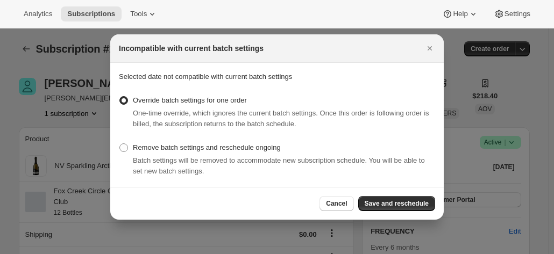
scroll to position [0, 0]
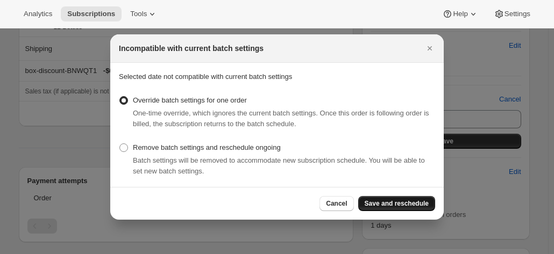
click at [386, 200] on span "Save and reschedule" at bounding box center [397, 203] width 64 height 9
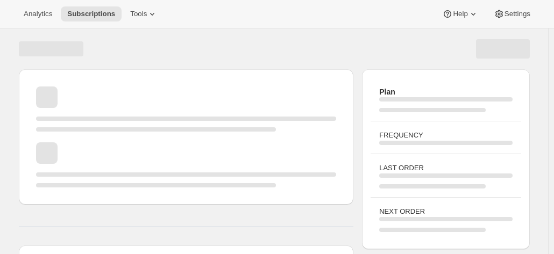
scroll to position [186, 0]
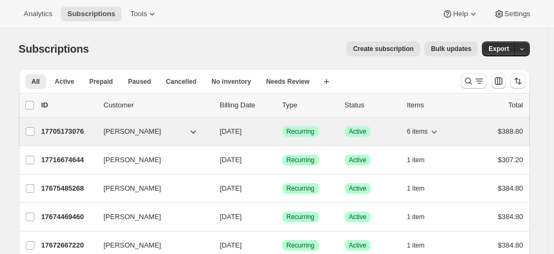
click at [77, 134] on p "17705173076" at bounding box center [68, 131] width 54 height 11
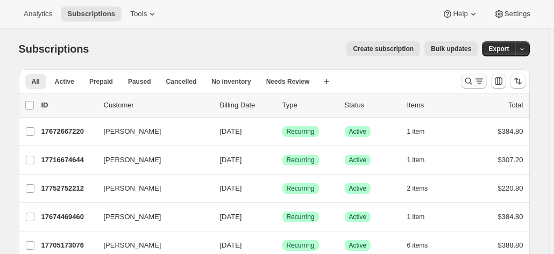
click at [473, 83] on icon "Search and filter results" at bounding box center [468, 81] width 11 height 11
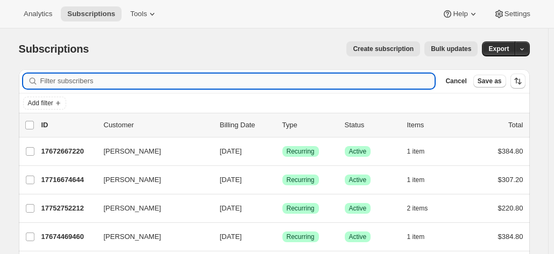
click at [46, 82] on input "Filter subscribers" at bounding box center [237, 81] width 395 height 15
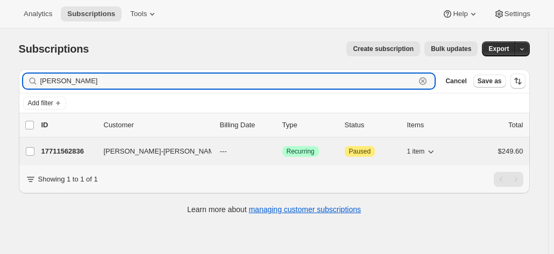
type input "[PERSON_NAME]"
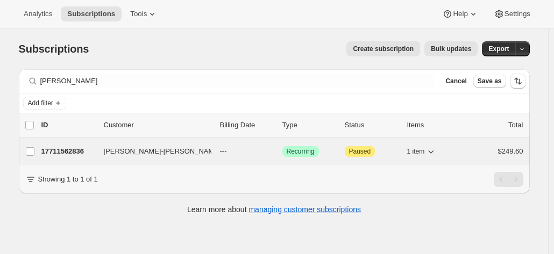
click at [73, 152] on p "17711562836" at bounding box center [68, 151] width 54 height 11
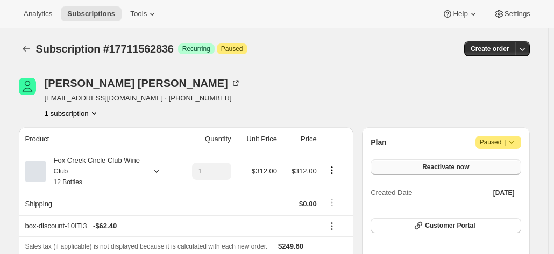
click at [425, 163] on button "Reactivate now" at bounding box center [445, 167] width 150 height 15
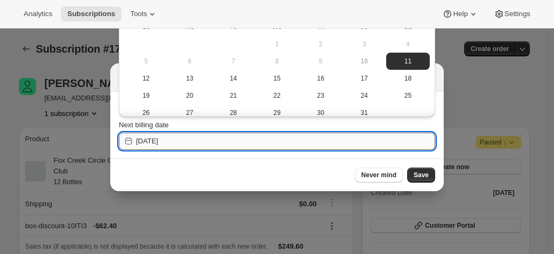
click at [199, 141] on input "2025-10-11" at bounding box center [285, 141] width 299 height 17
click at [270, 98] on span "22" at bounding box center [276, 95] width 35 height 9
type input "2025-10-21"
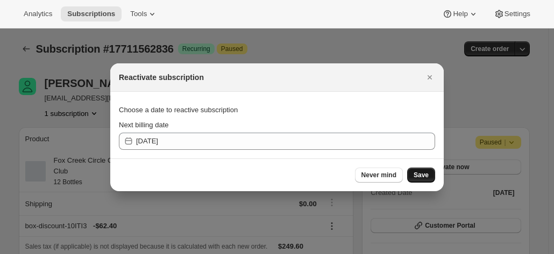
click at [424, 173] on span "Save" at bounding box center [420, 175] width 15 height 9
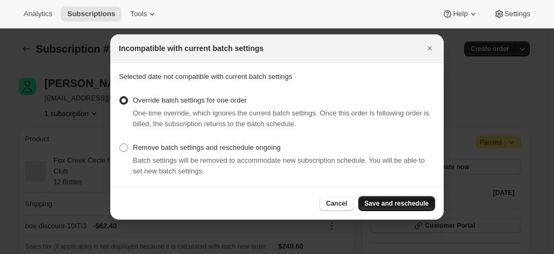
click at [391, 203] on span "Save and reschedule" at bounding box center [397, 203] width 64 height 9
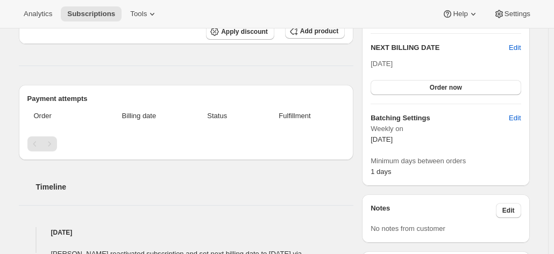
scroll to position [108, 0]
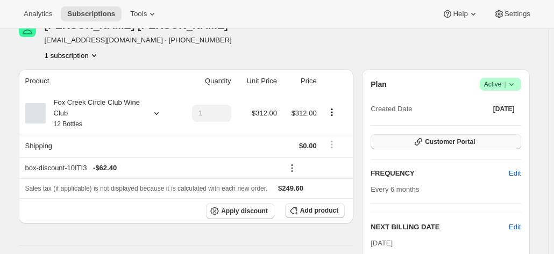
click at [461, 143] on span "Customer Portal" at bounding box center [450, 142] width 50 height 9
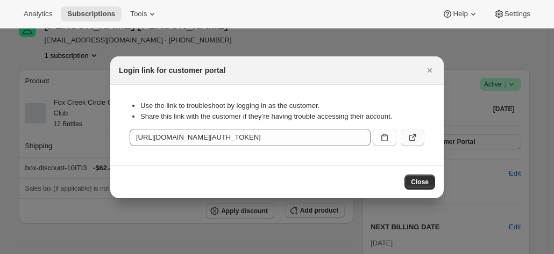
click at [413, 137] on icon ":rfs:" at bounding box center [414, 136] width 4 height 4
click at [422, 68] on div "Login link for customer portal" at bounding box center [277, 70] width 316 height 11
click at [432, 69] on icon "Close" at bounding box center [429, 70] width 11 height 11
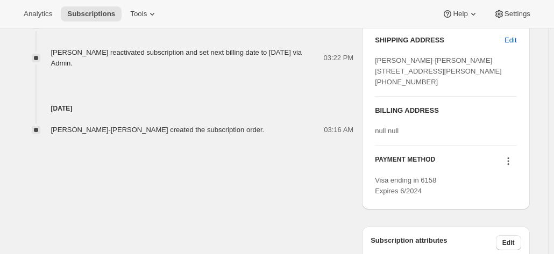
scroll to position [484, 0]
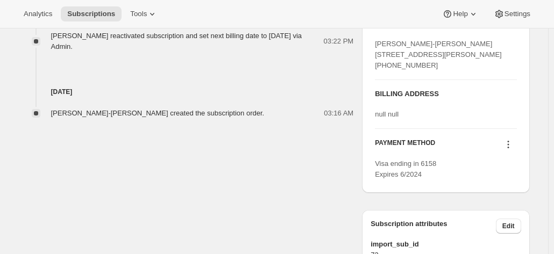
click at [509, 150] on icon at bounding box center [508, 144] width 11 height 11
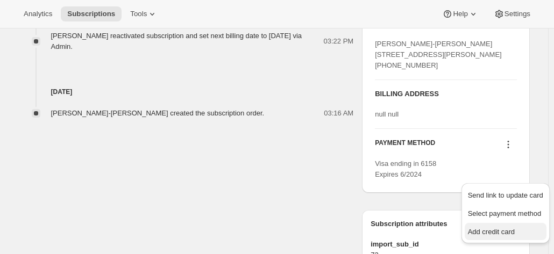
click at [485, 232] on span "Add credit card" at bounding box center [491, 232] width 47 height 8
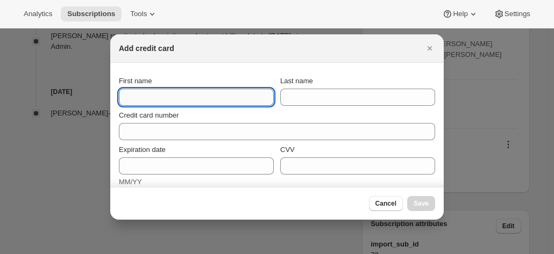
click at [135, 96] on input "First name" at bounding box center [196, 97] width 155 height 17
type input "[PERSON_NAME]"
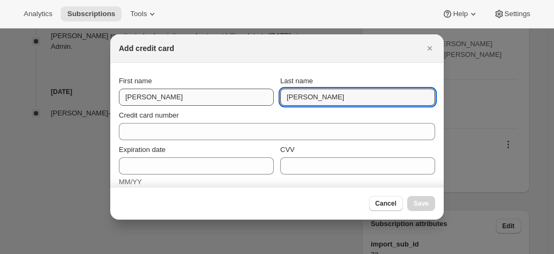
type input "[PERSON_NAME]"
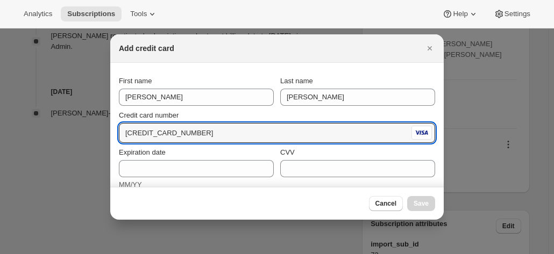
type input "[CREDIT_CARD_NUMBER]"
click at [235, 112] on div "Credit card number" at bounding box center [277, 115] width 316 height 11
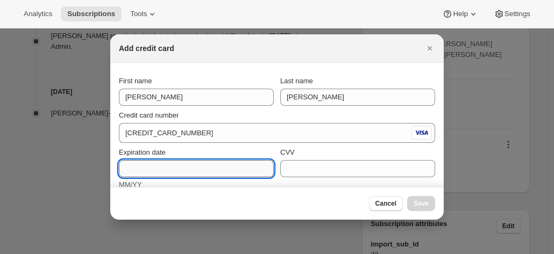
click at [163, 160] on input "Expiration date" at bounding box center [196, 168] width 155 height 17
type input "01/28"
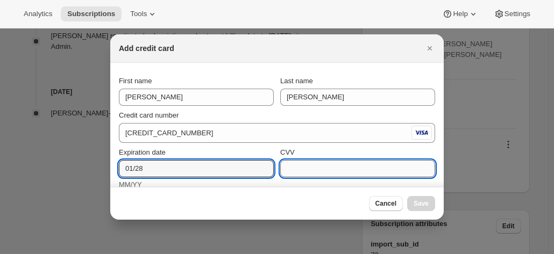
click at [306, 168] on input "CVV" at bounding box center [357, 168] width 155 height 17
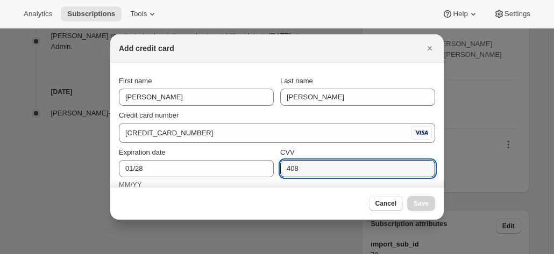
type input "408"
click at [258, 158] on div "Expiration date 01/28 MM/YY" at bounding box center [196, 168] width 155 height 43
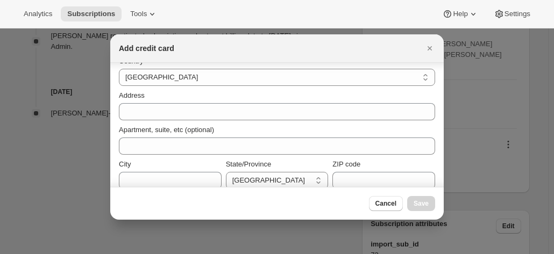
scroll to position [161, 0]
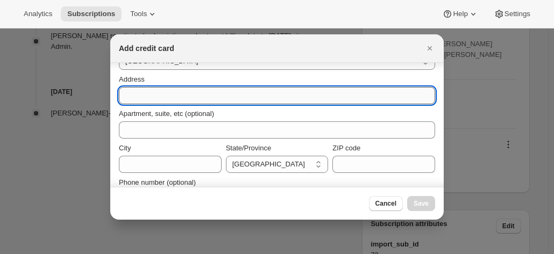
click at [148, 97] on input "Address" at bounding box center [277, 95] width 316 height 17
paste input "[PERSON_NAME]-[PERSON_NAME] [STREET_ADDRESS][PERSON_NAME] [PHONE_NUMBER]"
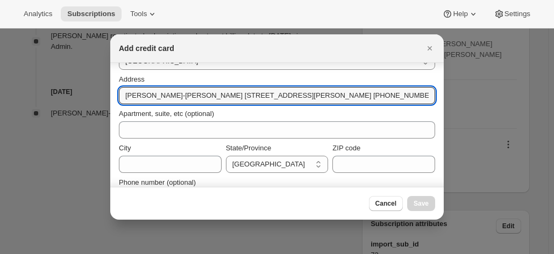
drag, startPoint x: 182, startPoint y: 97, endPoint x: -20, endPoint y: 90, distance: 202.8
click at [0, 90] on html "Analytics Subscriptions Tools Help Settings Skip to content Subscription #17711…" at bounding box center [277, 127] width 554 height 254
drag, startPoint x: 177, startPoint y: 97, endPoint x: 440, endPoint y: 91, distance: 262.5
click at [440, 91] on div "First name Lee-Ann Last name Atkinson Credit card number 4984 1565 9088 6158 Ex…" at bounding box center [276, 125] width 333 height 124
type input "38 Nottage Road"
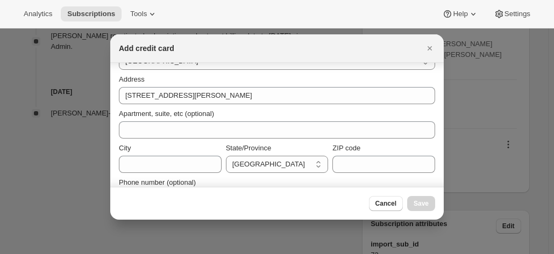
click at [150, 150] on div "City" at bounding box center [170, 148] width 103 height 11
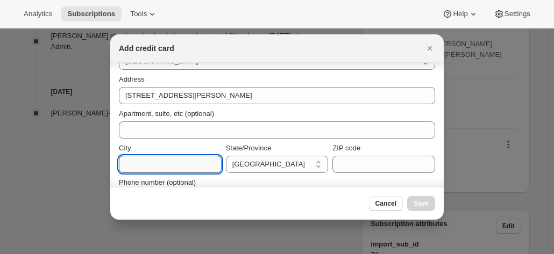
click at [144, 162] on input "City" at bounding box center [170, 164] width 103 height 17
paste input "Lightsview South Australia 5085 Australia +61 438 007 616"
drag, startPoint x: 146, startPoint y: 162, endPoint x: 52, endPoint y: 156, distance: 94.3
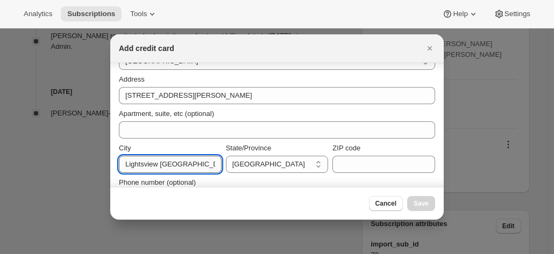
click at [160, 161] on input "Lightsview South Australia 5085 Australia +61 438 007 616" at bounding box center [170, 164] width 103 height 17
drag, startPoint x: 161, startPoint y: 162, endPoint x: 345, endPoint y: 171, distance: 184.6
click at [345, 171] on div "City Lightsview South Australia 5085 Australia +61 438 007 616 State/Province A…" at bounding box center [277, 158] width 316 height 30
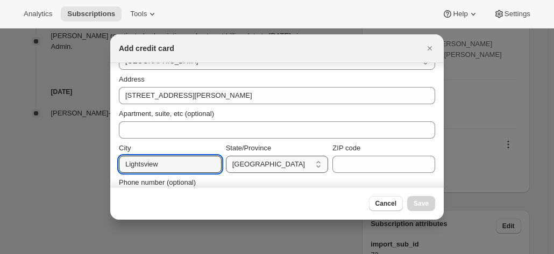
type input "Lightsview"
click at [281, 163] on select "Australian Capital Territory New South Wales Northern Territory Queensland Sout…" at bounding box center [277, 164] width 103 height 17
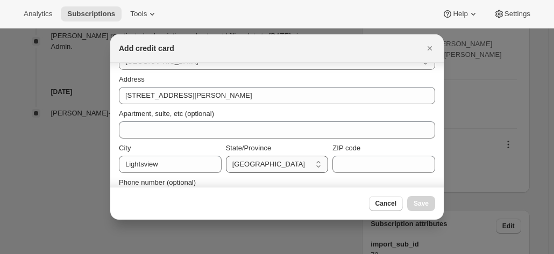
select select "SA"
click at [226, 156] on select "Australian Capital Territory New South Wales Northern Territory Queensland Sout…" at bounding box center [277, 164] width 103 height 17
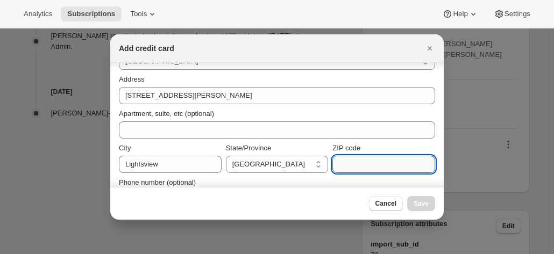
click at [362, 163] on input "ZIP code" at bounding box center [383, 164] width 103 height 17
paste input "South Australia 5085 Australia +61 438 007 616"
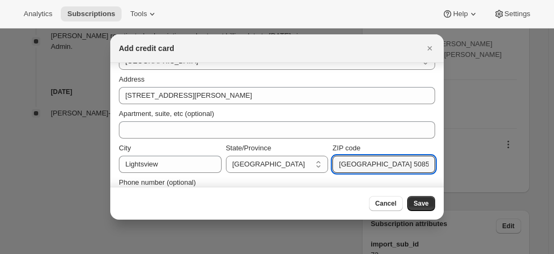
drag, startPoint x: 362, startPoint y: 163, endPoint x: 195, endPoint y: 154, distance: 168.0
click at [195, 154] on div "City Lightsview State/Province Australian Capital Territory New South Wales Nor…" at bounding box center [277, 158] width 316 height 30
click at [377, 165] on input "South Australia 5085 Australia +61 438 007 616" at bounding box center [383, 164] width 103 height 17
drag, startPoint x: 385, startPoint y: 163, endPoint x: 261, endPoint y: 165, distance: 123.7
click at [261, 165] on div "City Lightsview State/Province Australian Capital Territory New South Wales Nor…" at bounding box center [277, 158] width 316 height 30
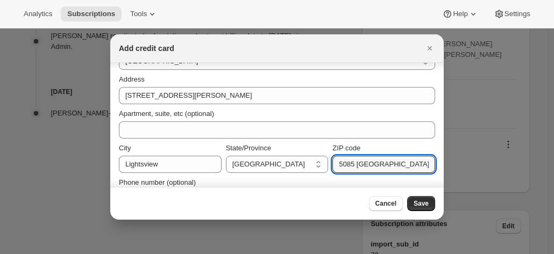
scroll to position [0, 10]
drag, startPoint x: 351, startPoint y: 166, endPoint x: 463, endPoint y: 166, distance: 112.9
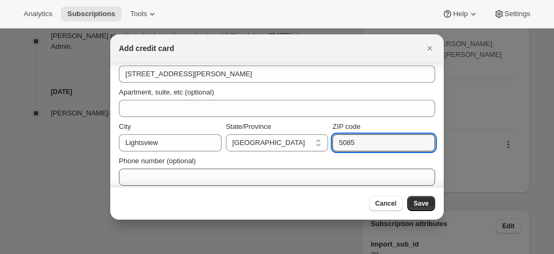
scroll to position [189, 0]
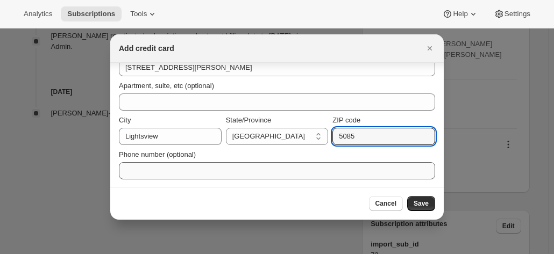
type input "5085"
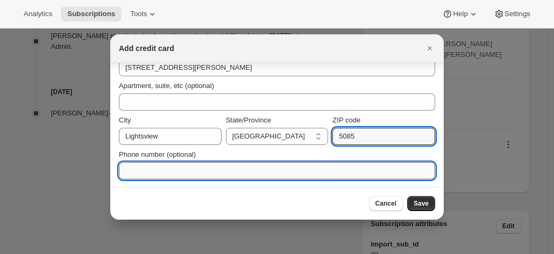
click at [167, 174] on input "Phone number (optional)" at bounding box center [277, 170] width 316 height 17
paste input "Australia +61 438 007 616"
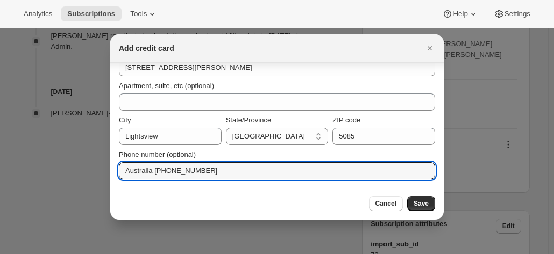
drag, startPoint x: 149, startPoint y: 172, endPoint x: 78, endPoint y: 170, distance: 71.0
type input "+61 438 007 616"
click at [419, 201] on span "Save" at bounding box center [420, 203] width 15 height 9
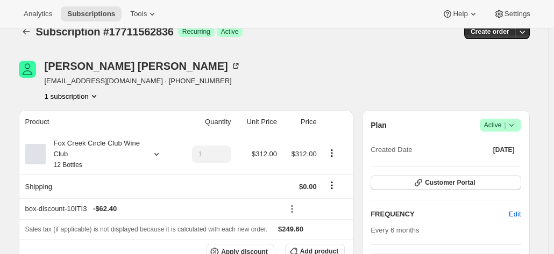
scroll to position [0, 0]
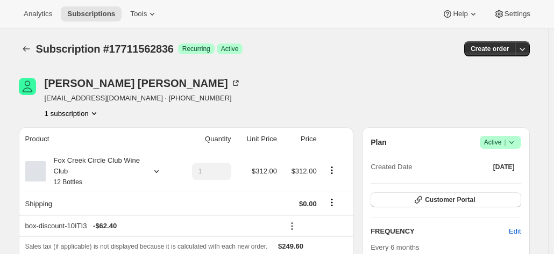
click at [519, 140] on span "Success Active |" at bounding box center [500, 142] width 41 height 13
click at [505, 160] on span "Pause subscription" at bounding box center [502, 163] width 59 height 8
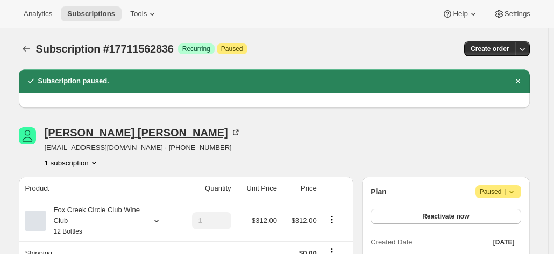
click at [230, 132] on icon at bounding box center [235, 132] width 11 height 11
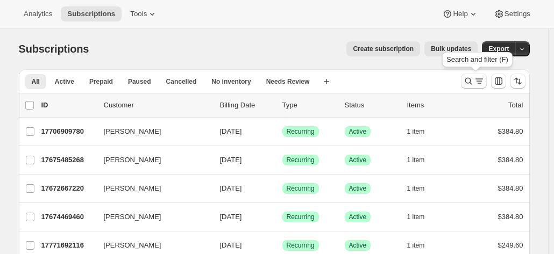
click at [465, 82] on button "Search and filter results" at bounding box center [474, 81] width 26 height 15
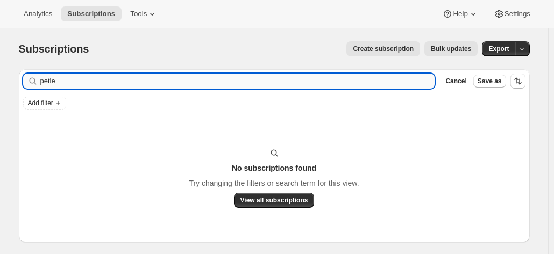
click at [101, 77] on input "petie" at bounding box center [237, 81] width 395 height 15
type input "petie"
click at [70, 78] on input "petie" at bounding box center [227, 81] width 375 height 15
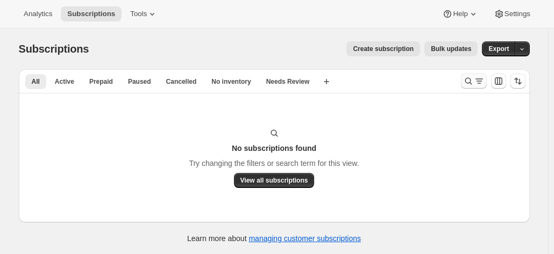
click at [468, 80] on icon "Search and filter results" at bounding box center [468, 81] width 7 height 7
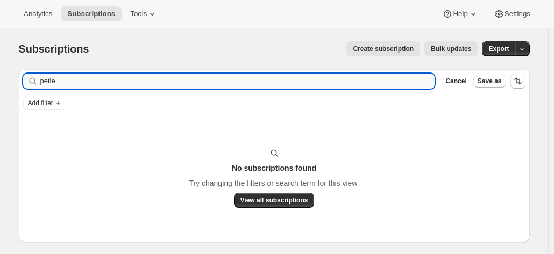
drag, startPoint x: 91, startPoint y: 82, endPoint x: 45, endPoint y: 82, distance: 45.7
click at [45, 82] on input "petie" at bounding box center [237, 81] width 395 height 15
drag, startPoint x: 81, startPoint y: 84, endPoint x: 75, endPoint y: 82, distance: 5.6
click at [81, 83] on input "petie" at bounding box center [237, 81] width 395 height 15
click at [77, 82] on input "petie" at bounding box center [237, 81] width 395 height 15
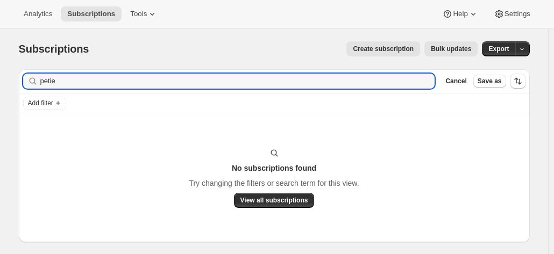
drag, startPoint x: 77, startPoint y: 80, endPoint x: 33, endPoint y: 85, distance: 43.9
click at [17, 81] on div "Filter subscribers petie Clear Cancel Save as Add filter No subscriptions found…" at bounding box center [269, 168] width 519 height 214
click at [0, 76] on html "Analytics Subscriptions Tools Help Settings Skip to content Subscriptions. This…" at bounding box center [277, 127] width 554 height 254
type input "[PERSON_NAME][EMAIL_ADDRESS][DOMAIN_NAME]"
